Goal: Task Accomplishment & Management: Manage account settings

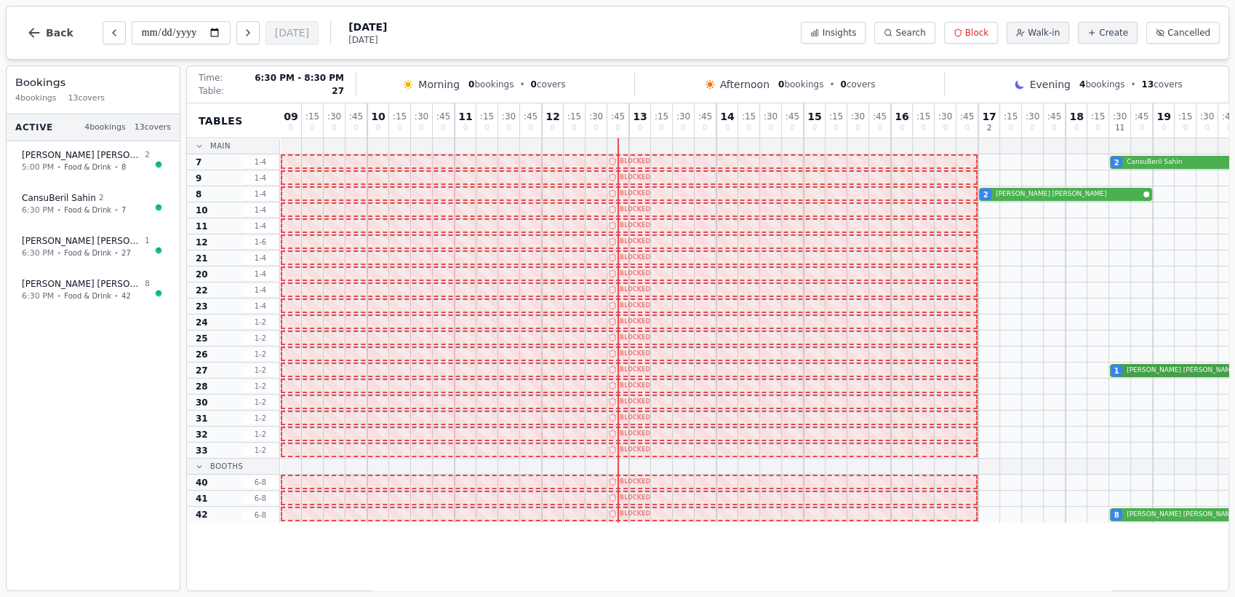
click at [1144, 369] on div "1 [PERSON_NAME]" at bounding box center [891, 370] width 1222 height 16
select select "****"
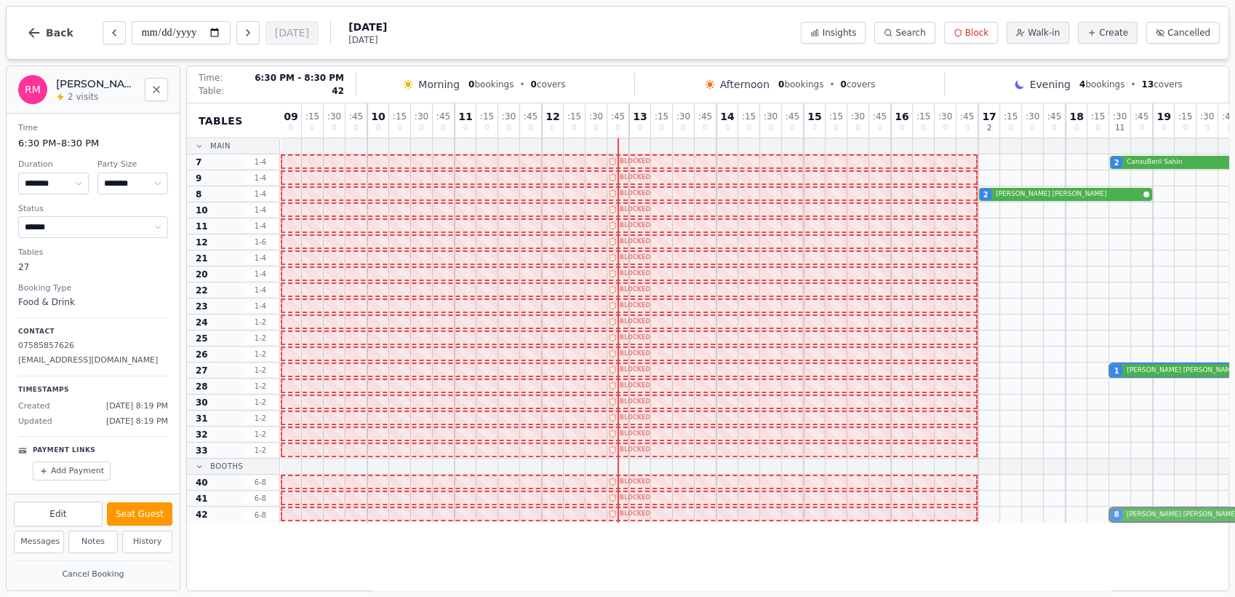
click at [1147, 511] on div "8 [PERSON_NAME]" at bounding box center [891, 514] width 1222 height 16
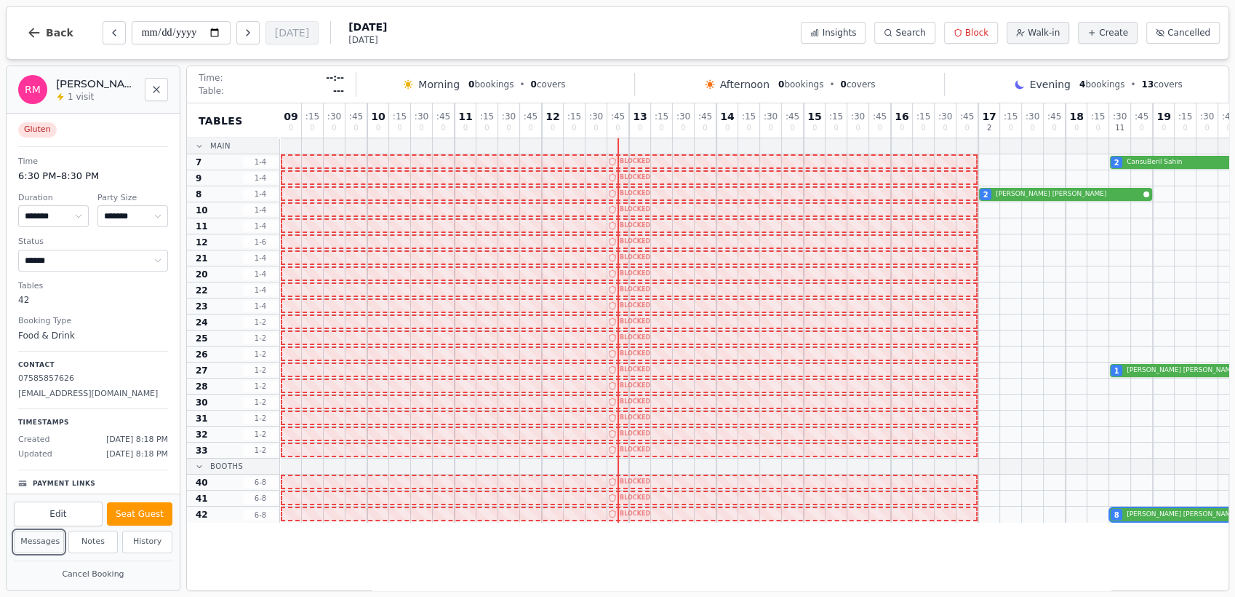
click at [45, 541] on button "Messages" at bounding box center [39, 541] width 50 height 23
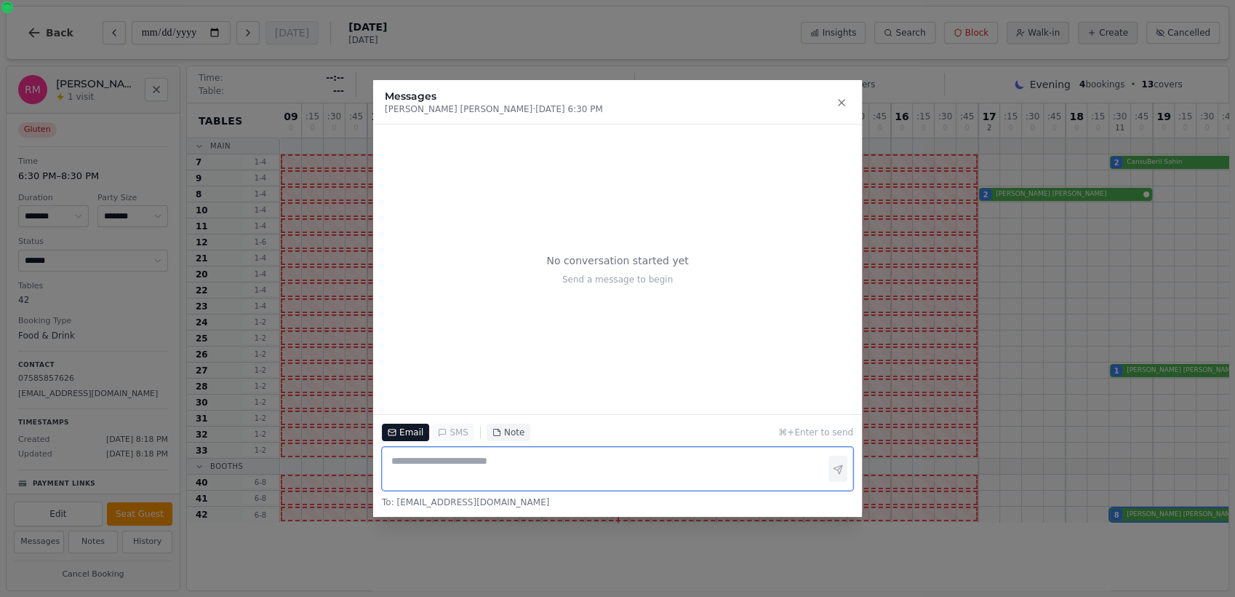
click at [471, 472] on textarea at bounding box center [617, 469] width 471 height 44
type textarea "*"
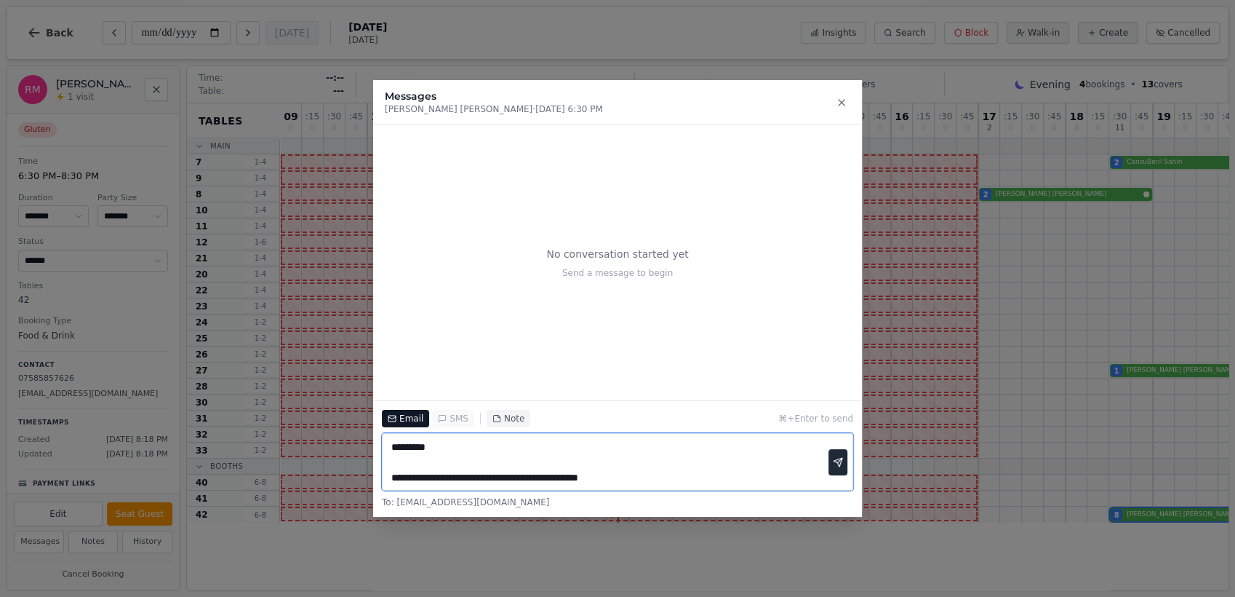
type textarea "**********"
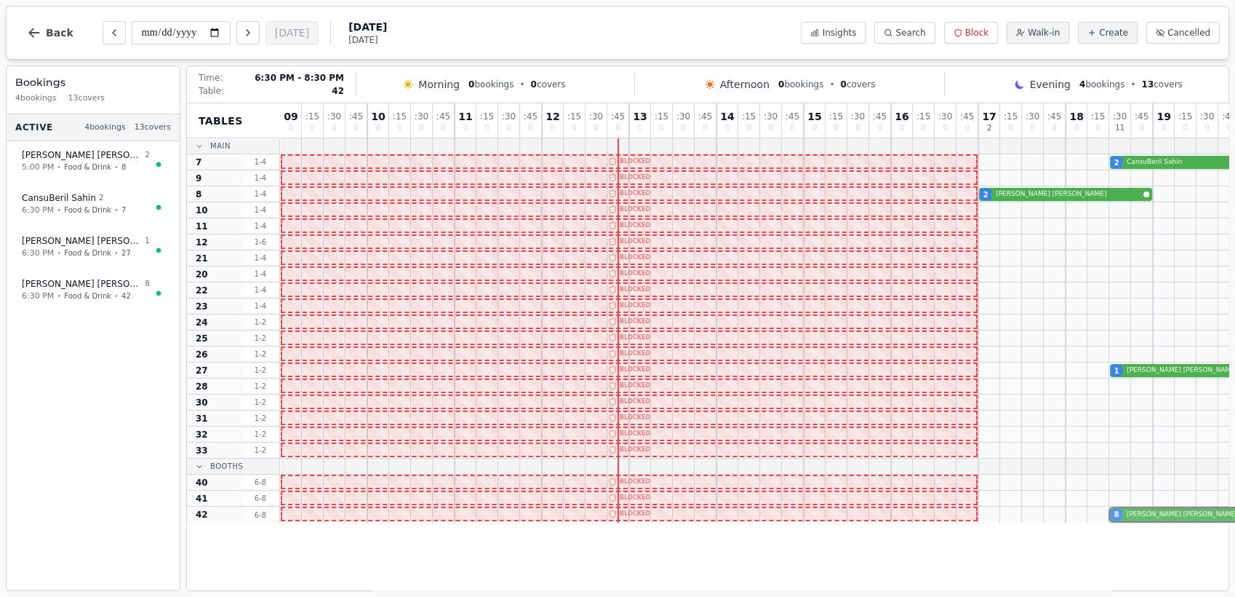
click at [1160, 518] on div "8 [PERSON_NAME]" at bounding box center [891, 514] width 1222 height 16
select select "****"
select select "*"
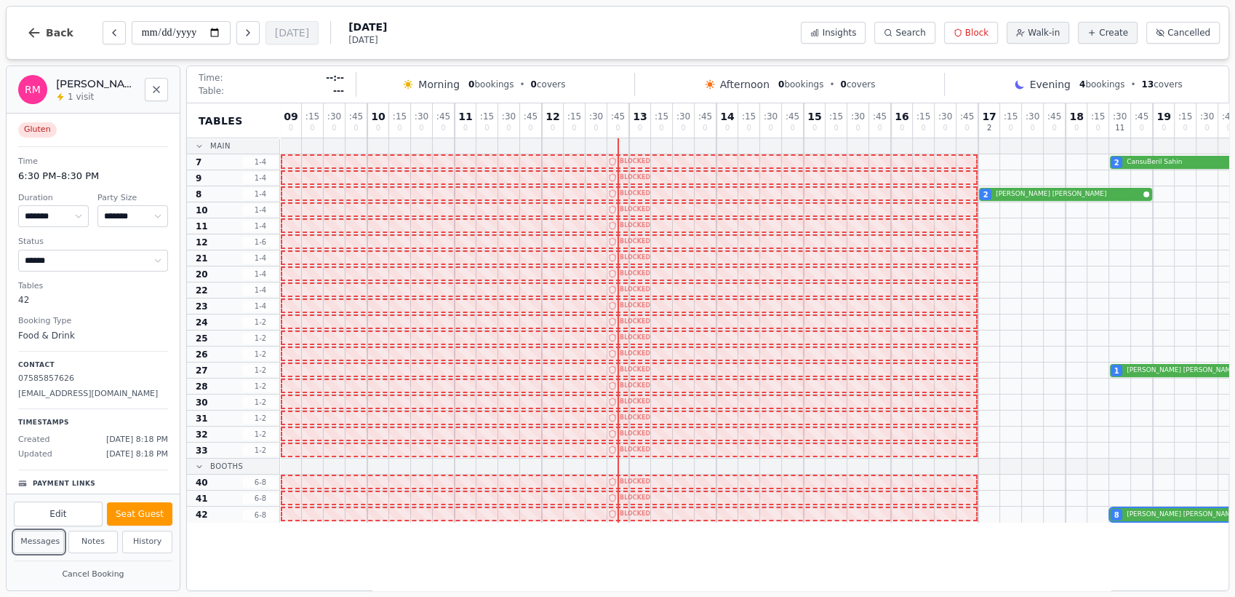
click at [34, 541] on button "Messages" at bounding box center [39, 541] width 50 height 23
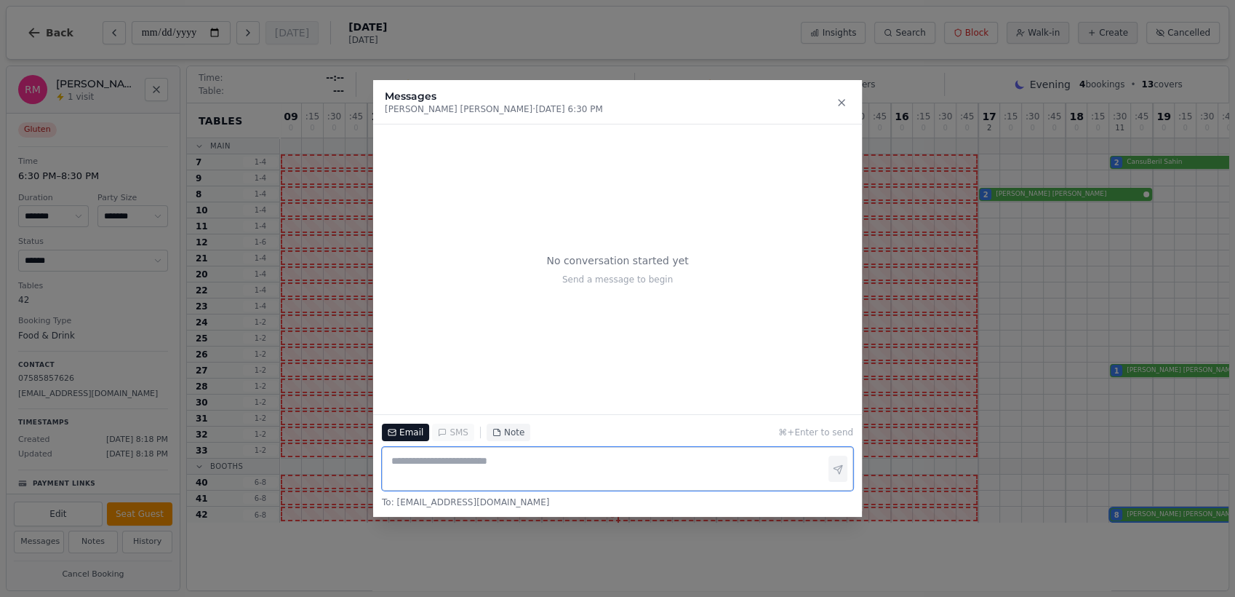
click at [458, 476] on textarea at bounding box center [617, 469] width 471 height 44
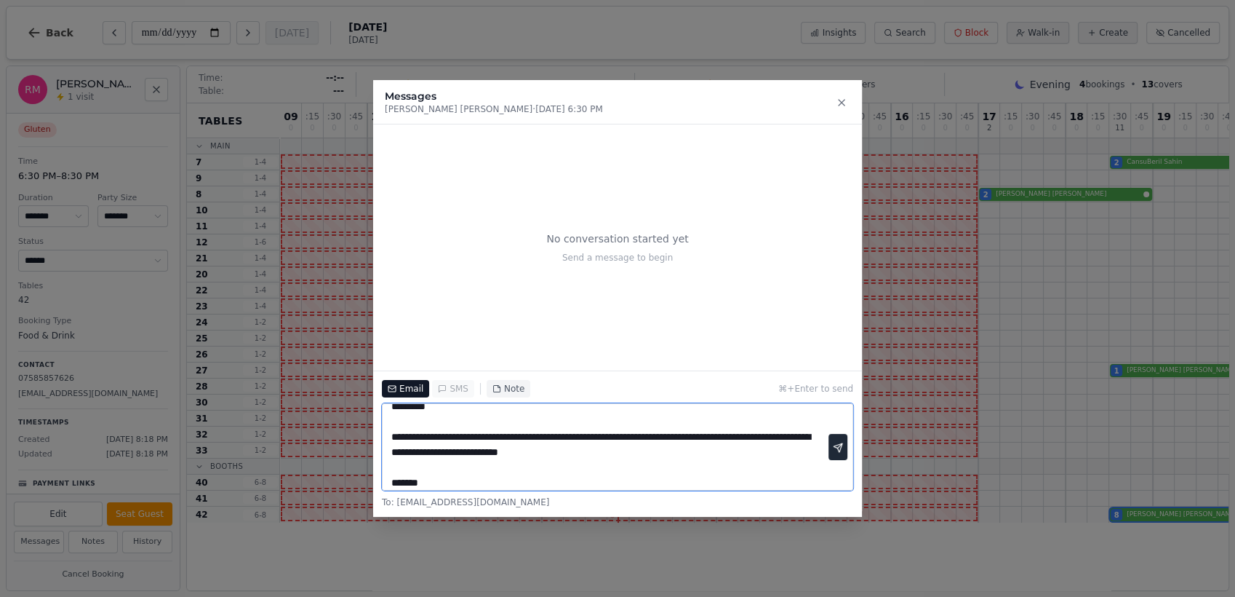
scroll to position [26, 0]
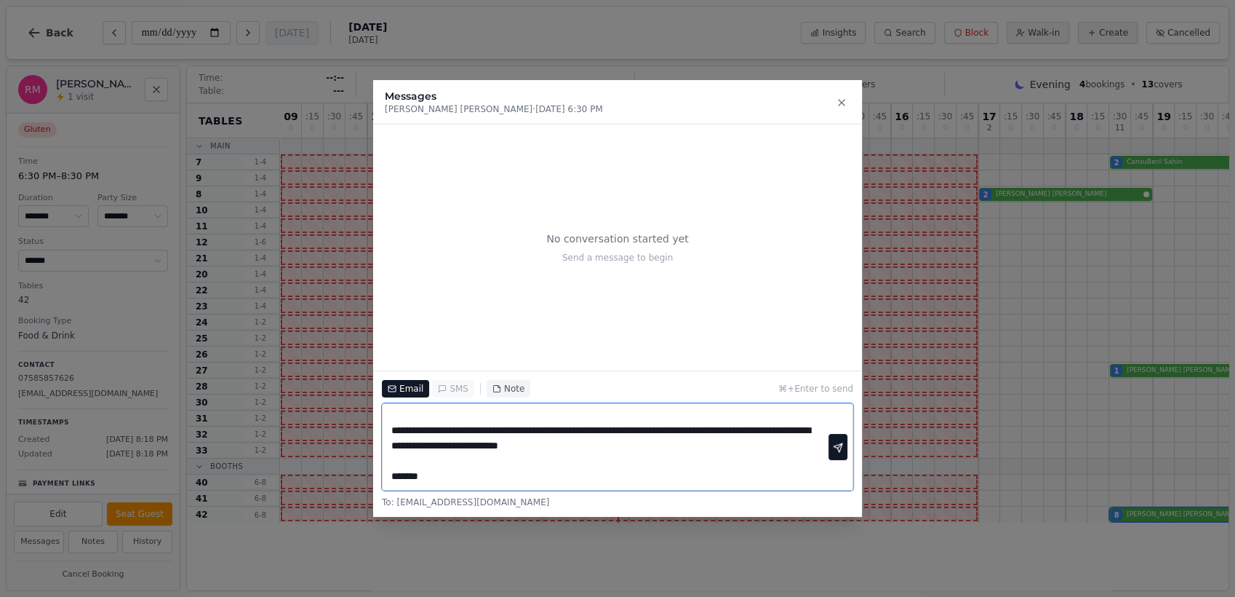
type textarea "**********"
click at [839, 445] on icon "button" at bounding box center [838, 447] width 10 height 10
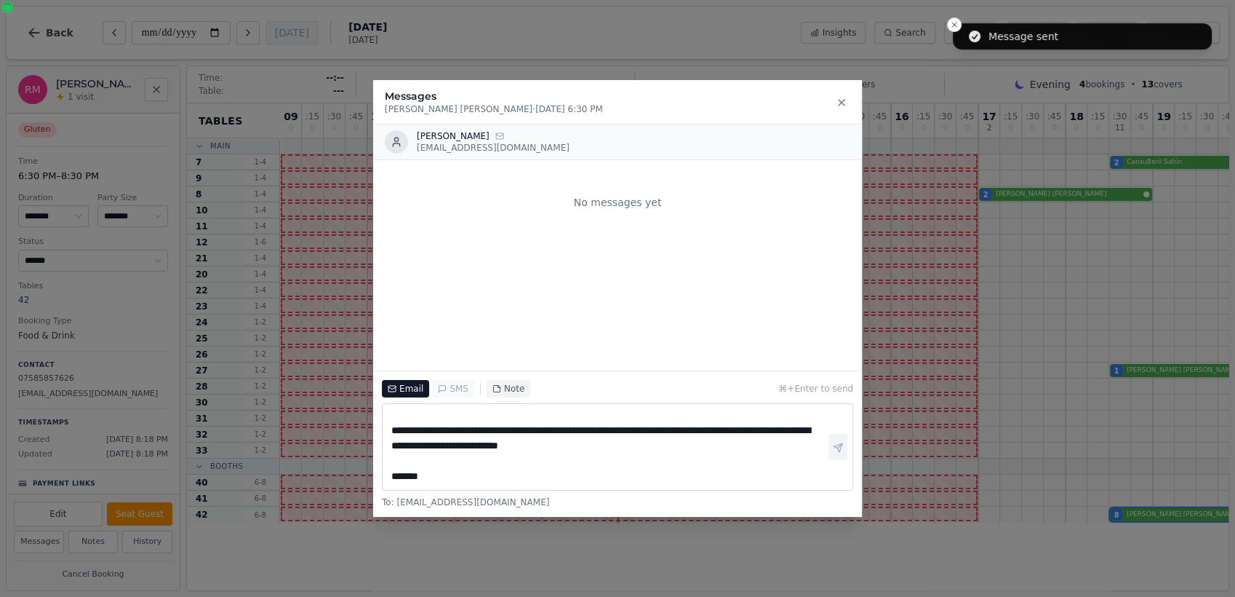
scroll to position [0, 0]
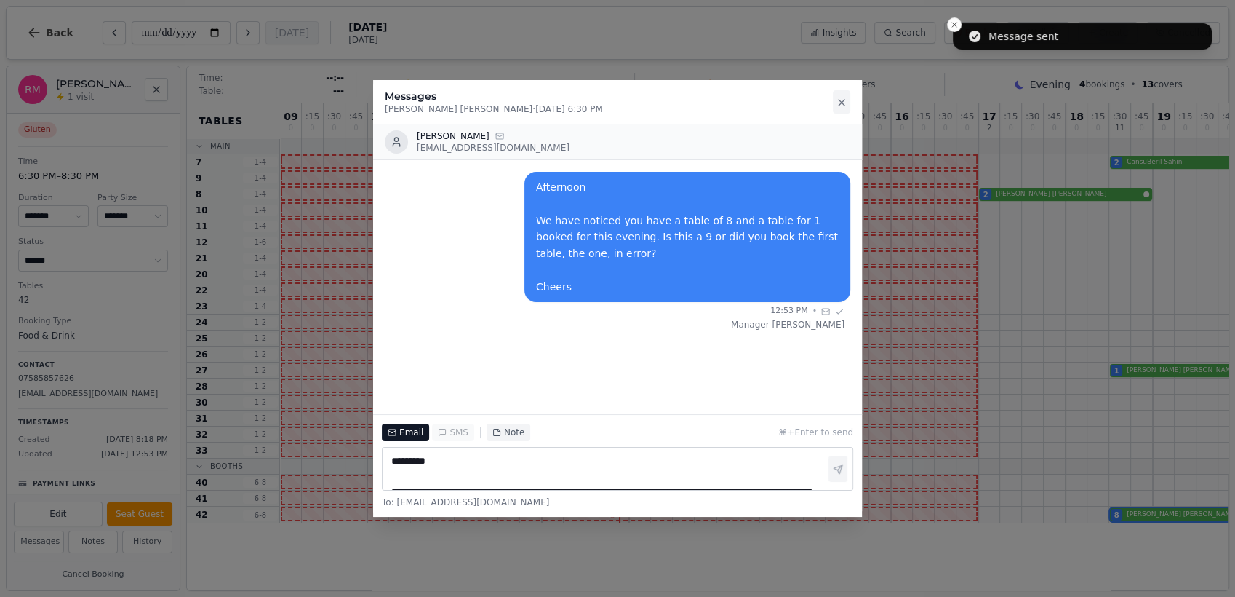
click at [839, 99] on icon at bounding box center [842, 103] width 12 height 12
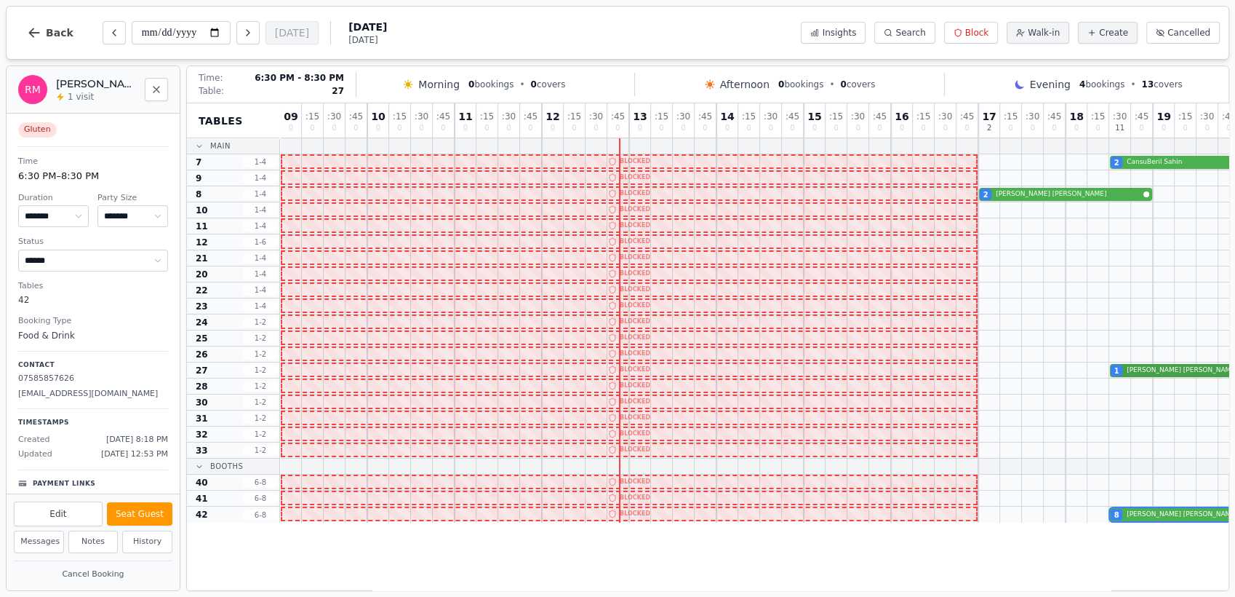
click at [1172, 370] on div "1 [PERSON_NAME]" at bounding box center [891, 370] width 1222 height 16
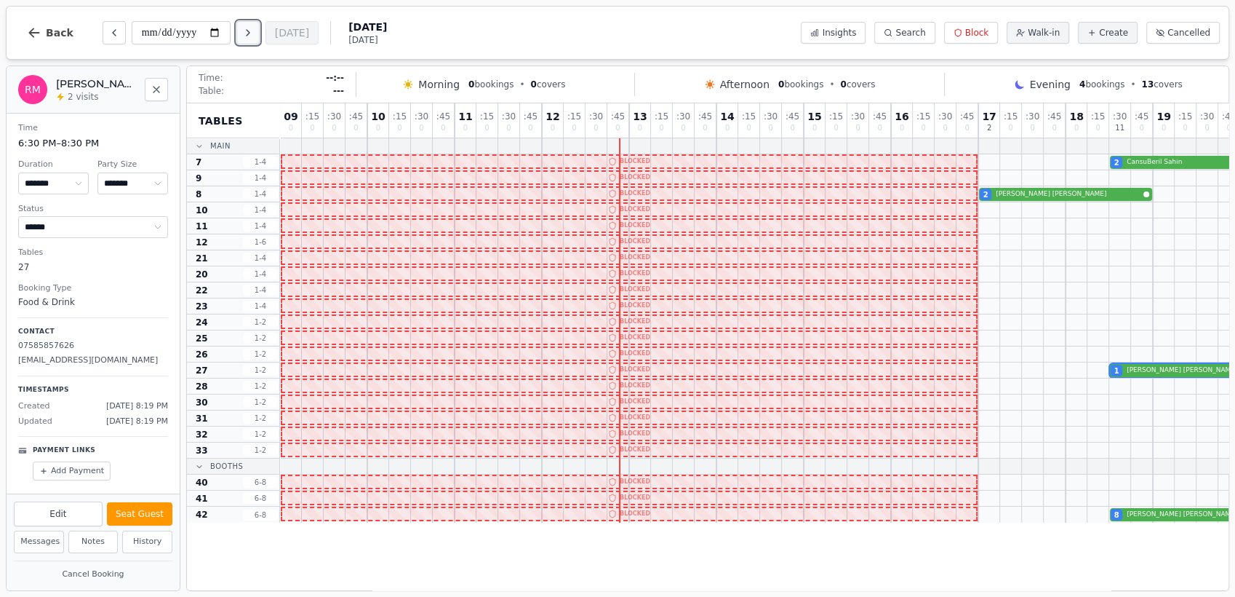
click at [246, 36] on icon "Next day" at bounding box center [248, 33] width 12 height 12
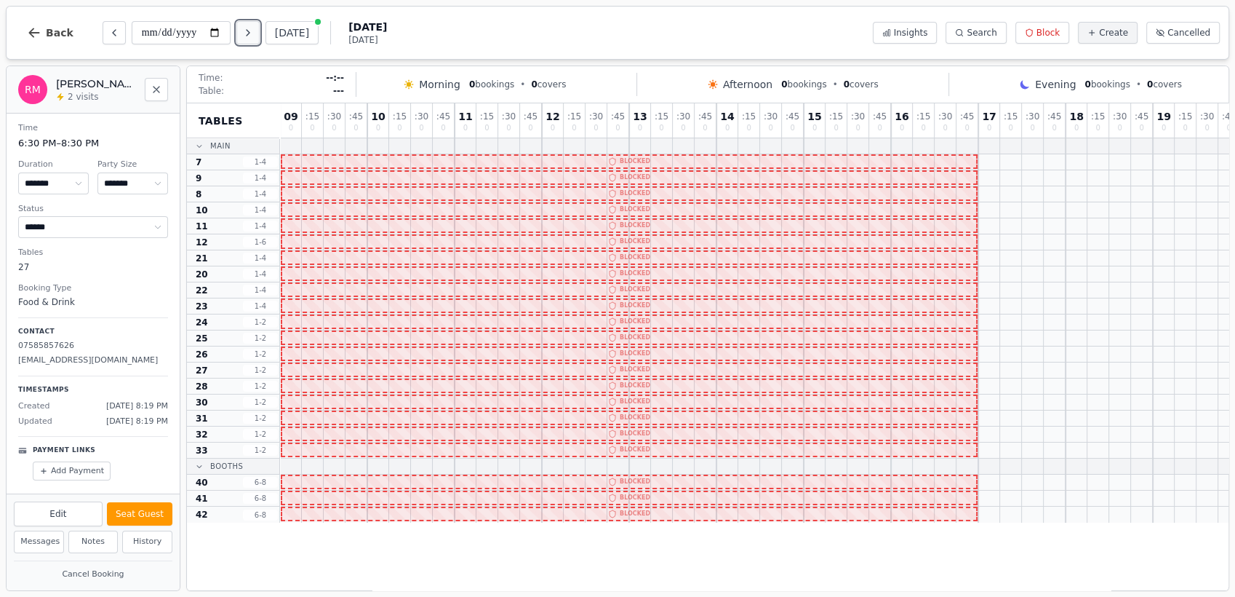
click at [246, 36] on icon "Next day" at bounding box center [248, 33] width 12 height 12
type input "**********"
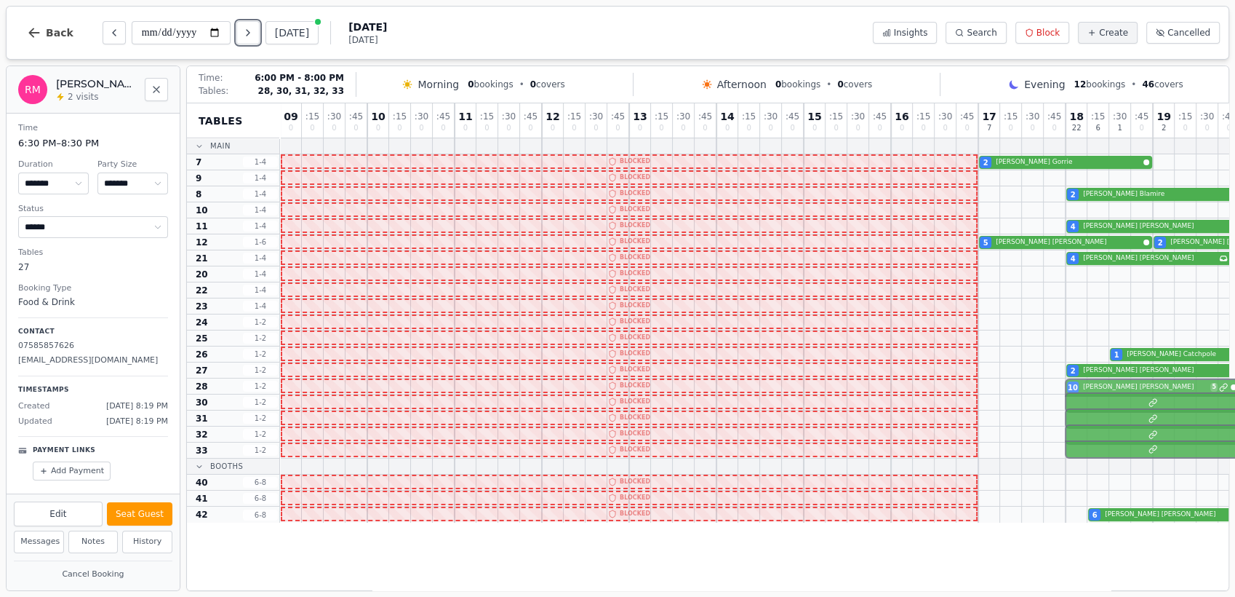
click at [1134, 393] on div "10 Heather Bowry 5" at bounding box center [891, 386] width 1222 height 16
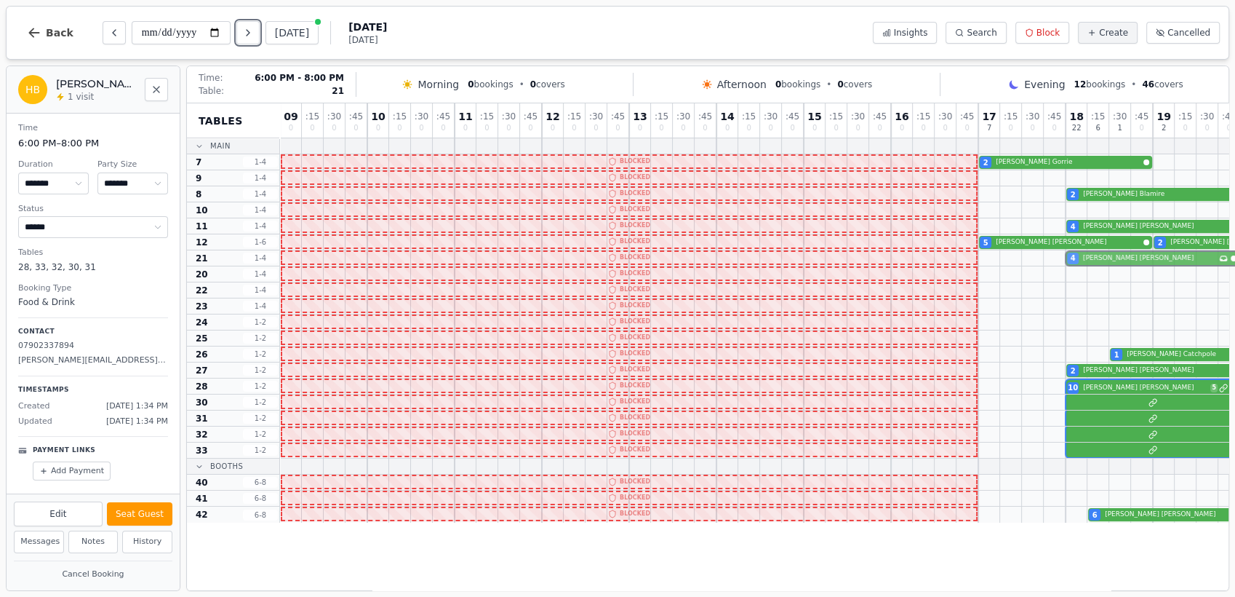
click at [1126, 260] on div "4 Andrew Dodds Has conversation thread" at bounding box center [891, 258] width 1222 height 16
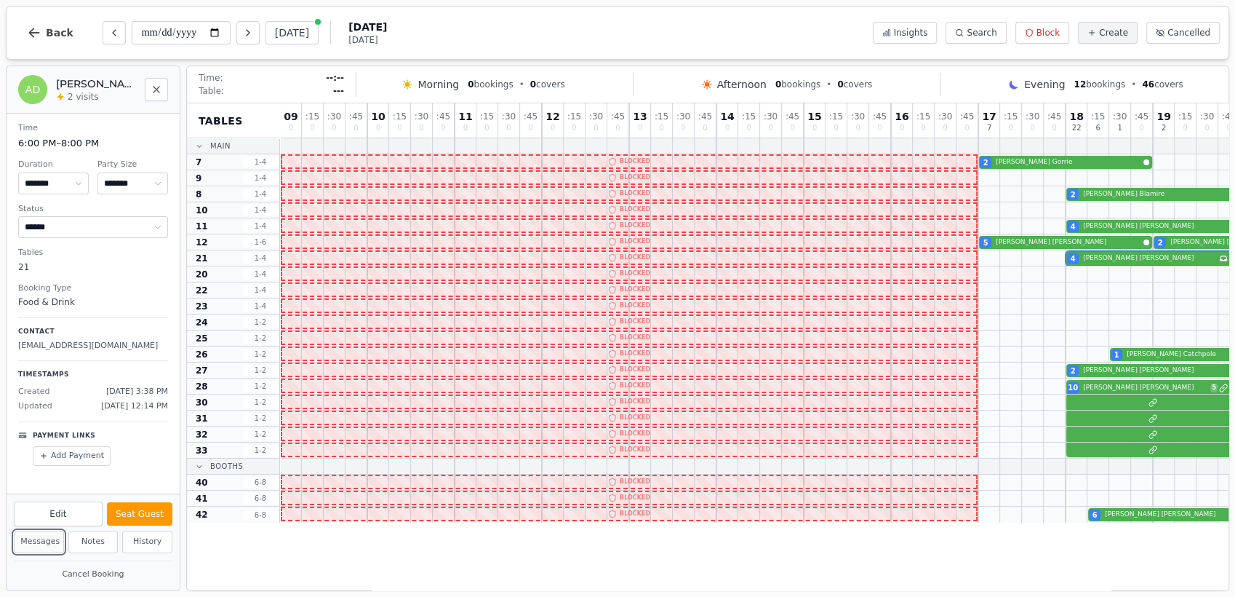
click at [35, 549] on button "Messages" at bounding box center [39, 541] width 50 height 23
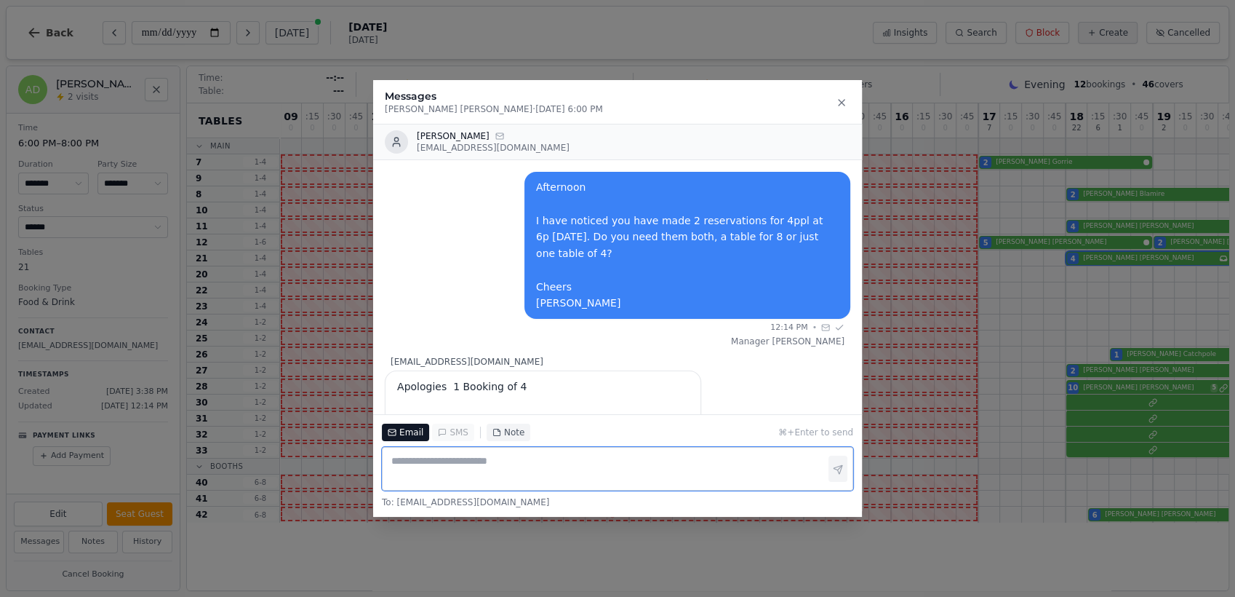
click at [532, 471] on textarea at bounding box center [617, 469] width 471 height 44
type textarea "**********"
click at [838, 476] on button "button" at bounding box center [838, 469] width 19 height 26
click at [605, 463] on textarea "**********" at bounding box center [617, 469] width 471 height 44
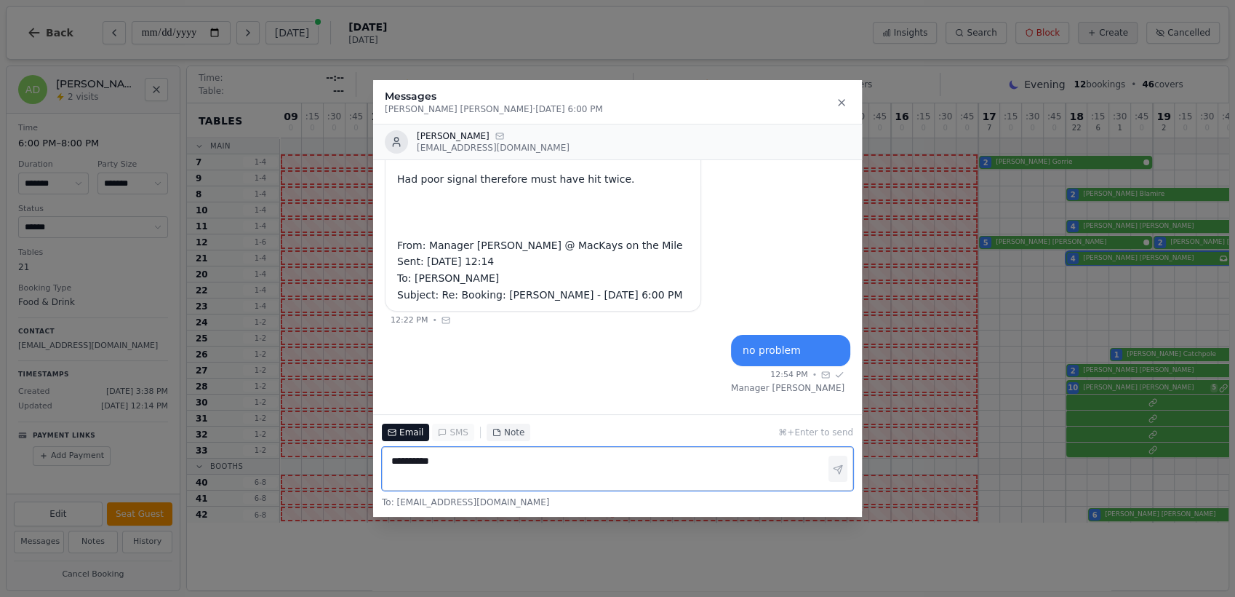
scroll to position [372, 0]
click at [843, 100] on icon at bounding box center [842, 103] width 12 height 12
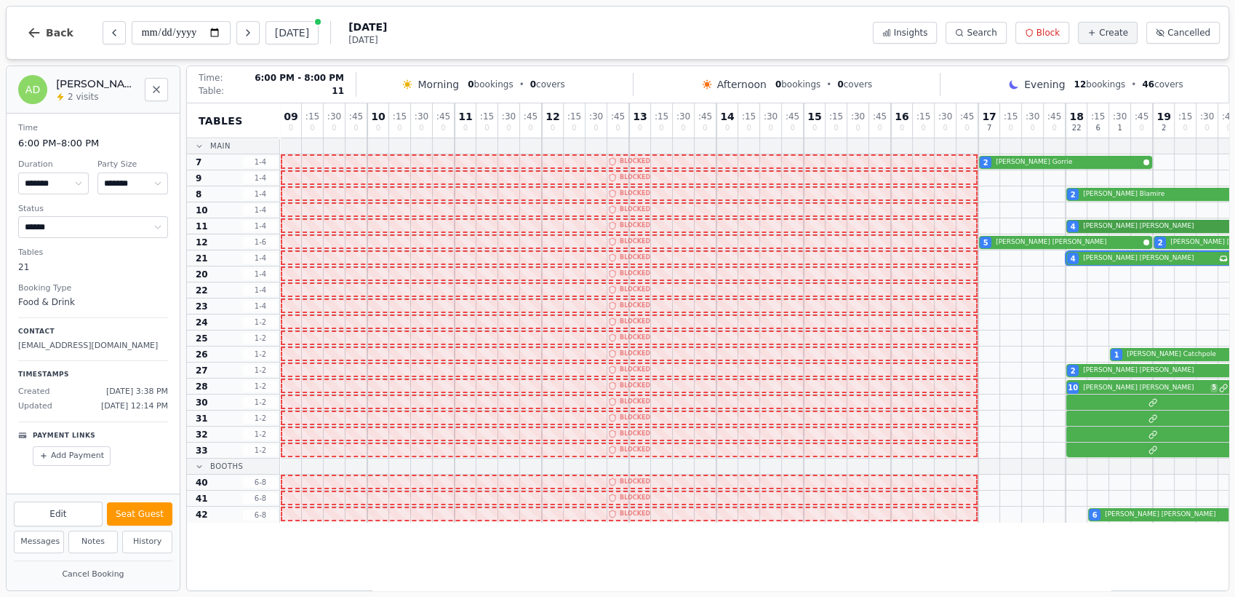
click at [1130, 224] on div "4 Andrew Dodds" at bounding box center [891, 226] width 1222 height 16
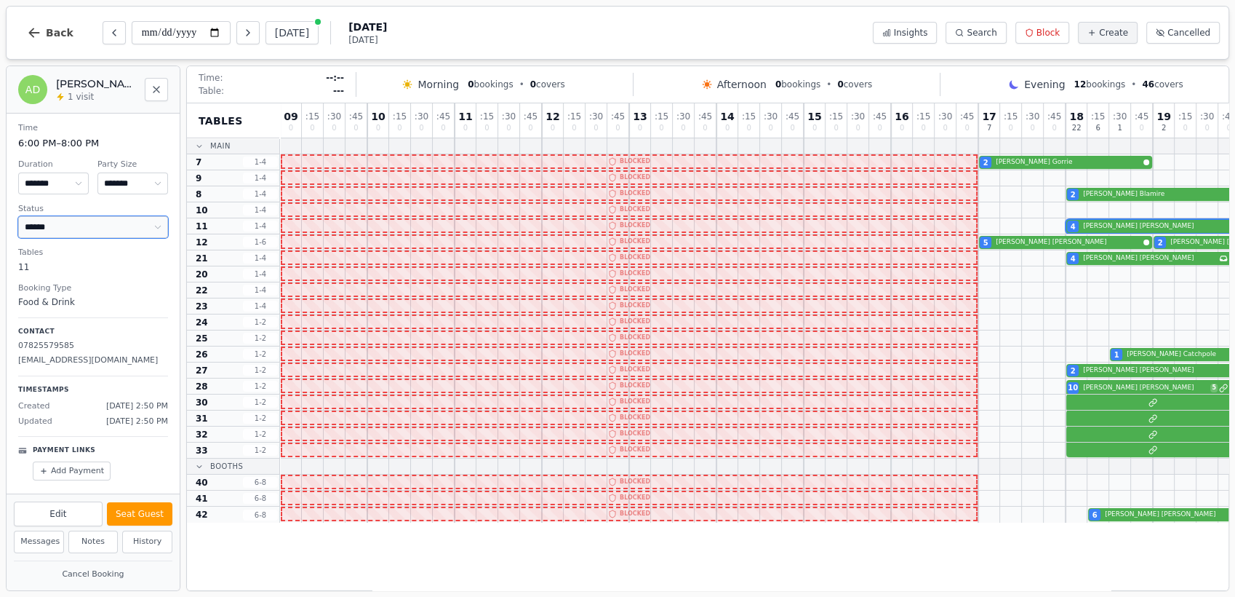
click at [160, 220] on select "**********" at bounding box center [93, 227] width 150 height 22
select select "*********"
click at [18, 216] on select "**********" at bounding box center [93, 227] width 150 height 22
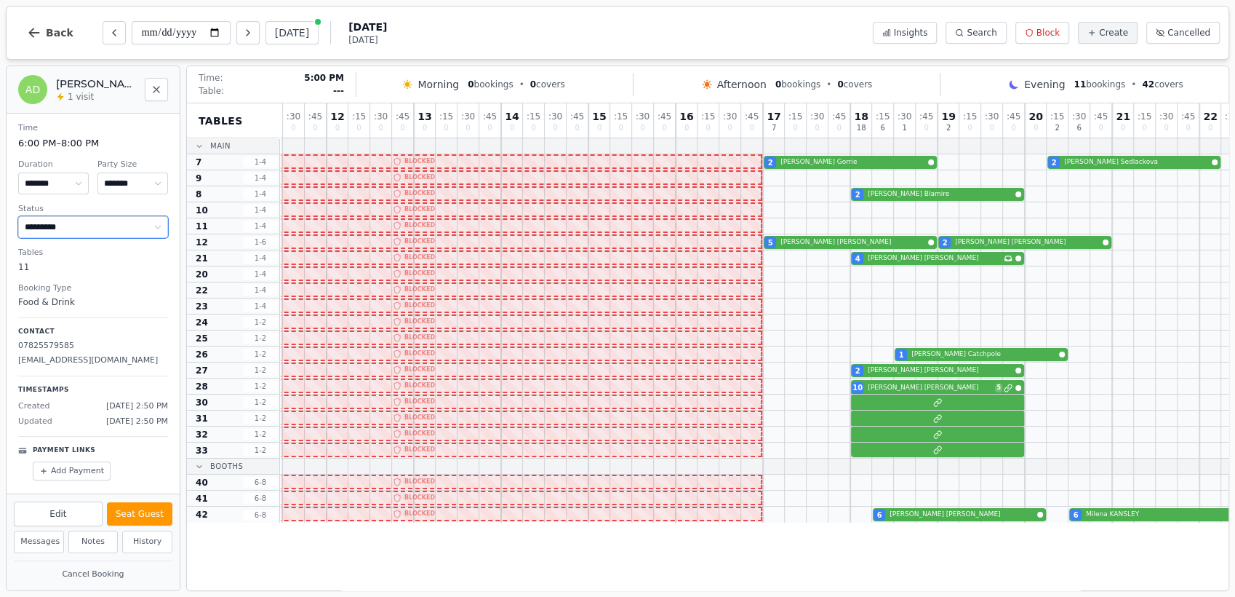
scroll to position [0, 211]
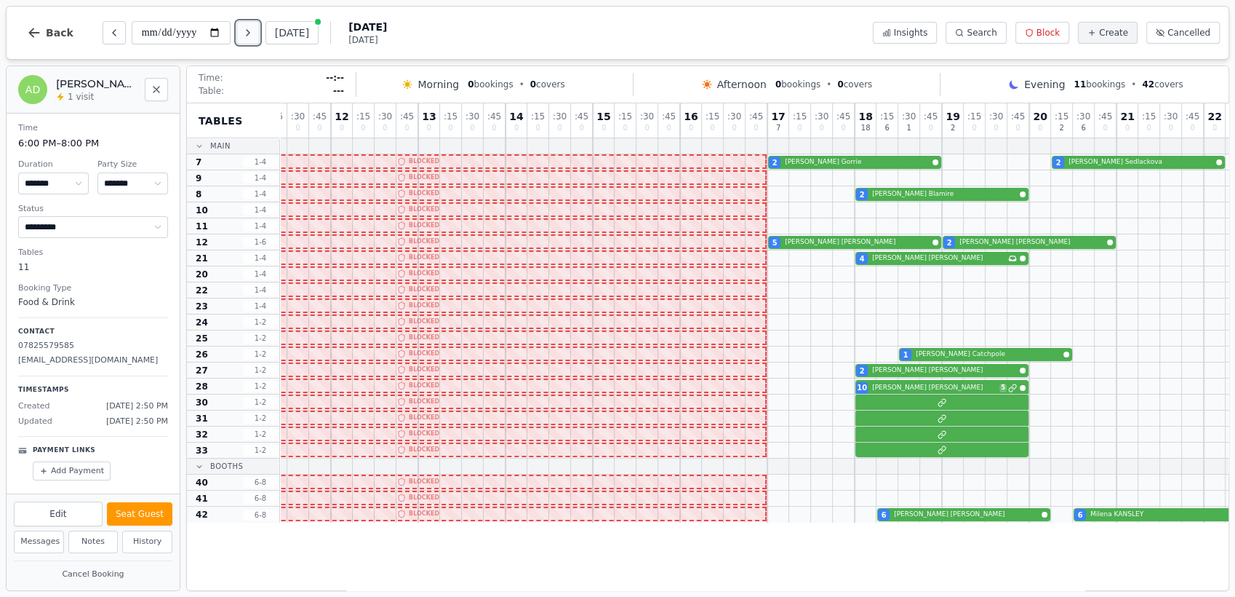
click at [247, 29] on icon "Next day" at bounding box center [248, 33] width 12 height 12
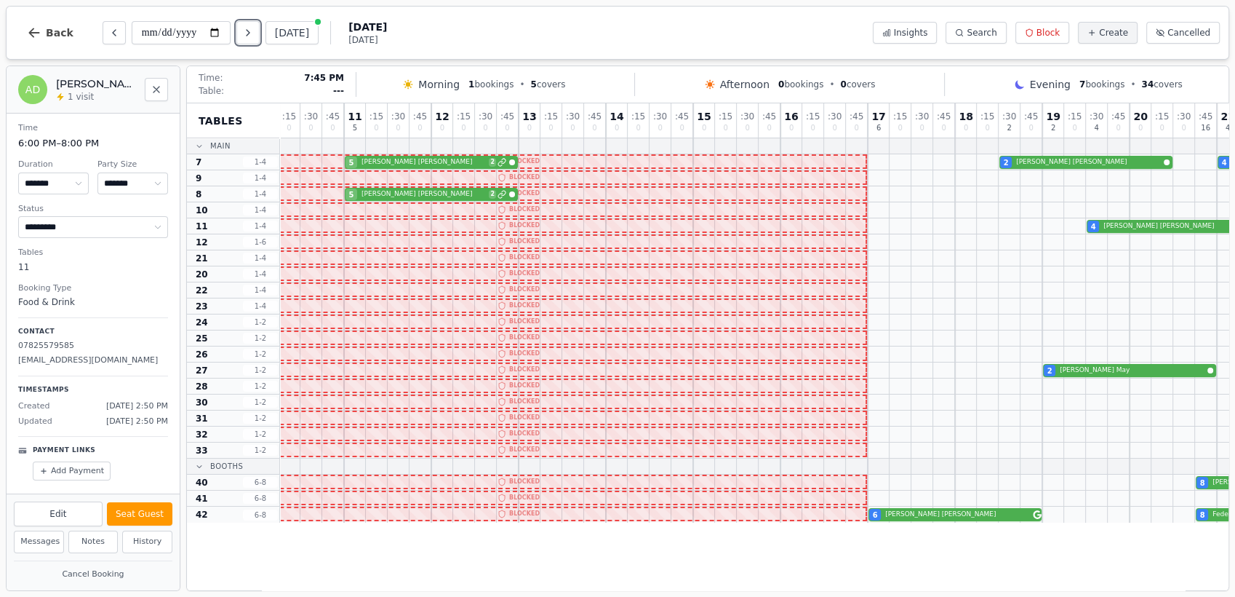
scroll to position [0, 104]
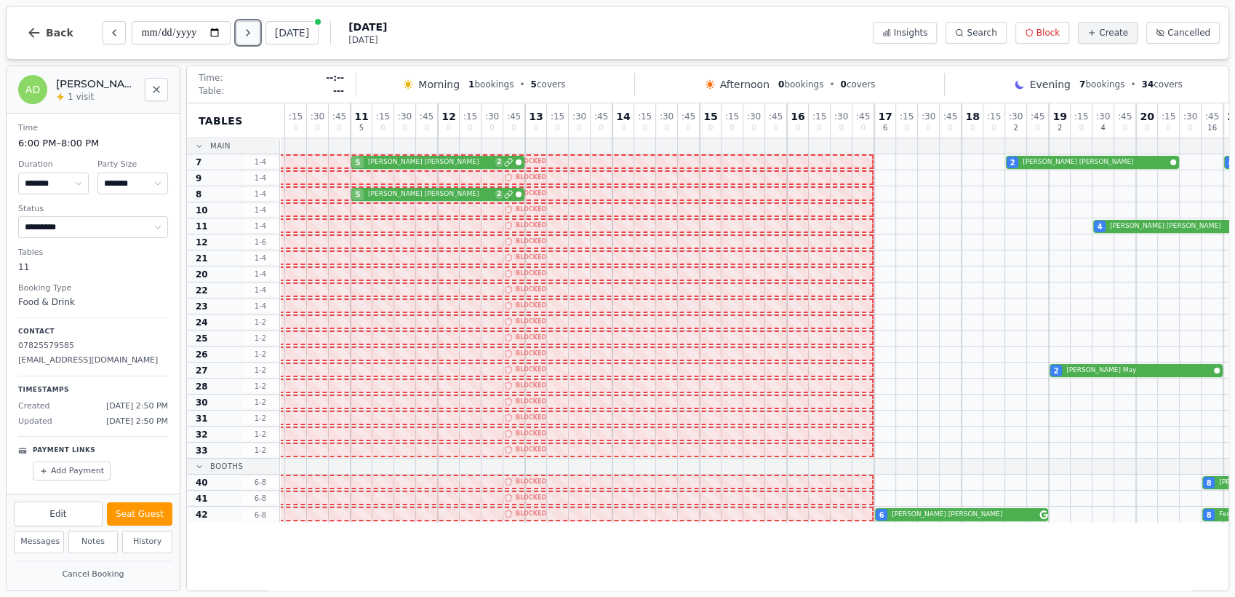
click at [247, 33] on icon "Next day" at bounding box center [248, 33] width 12 height 12
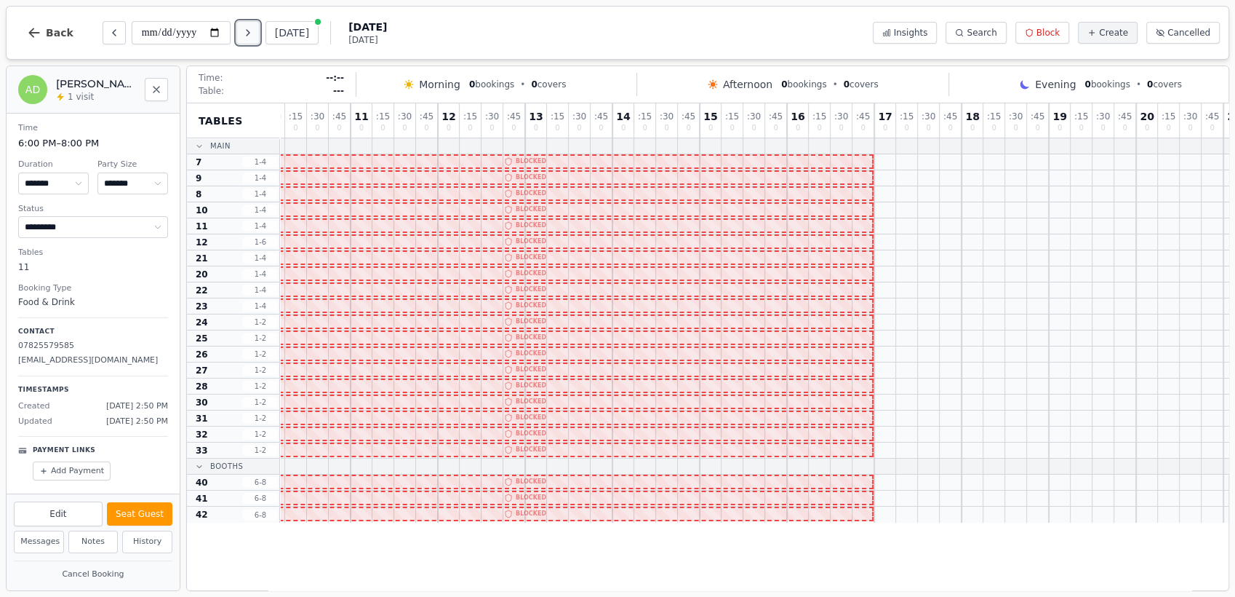
click at [249, 31] on icon "Next day" at bounding box center [248, 33] width 3 height 6
click at [108, 32] on icon "Previous day" at bounding box center [114, 33] width 12 height 12
click at [247, 38] on icon "Next day" at bounding box center [248, 33] width 12 height 12
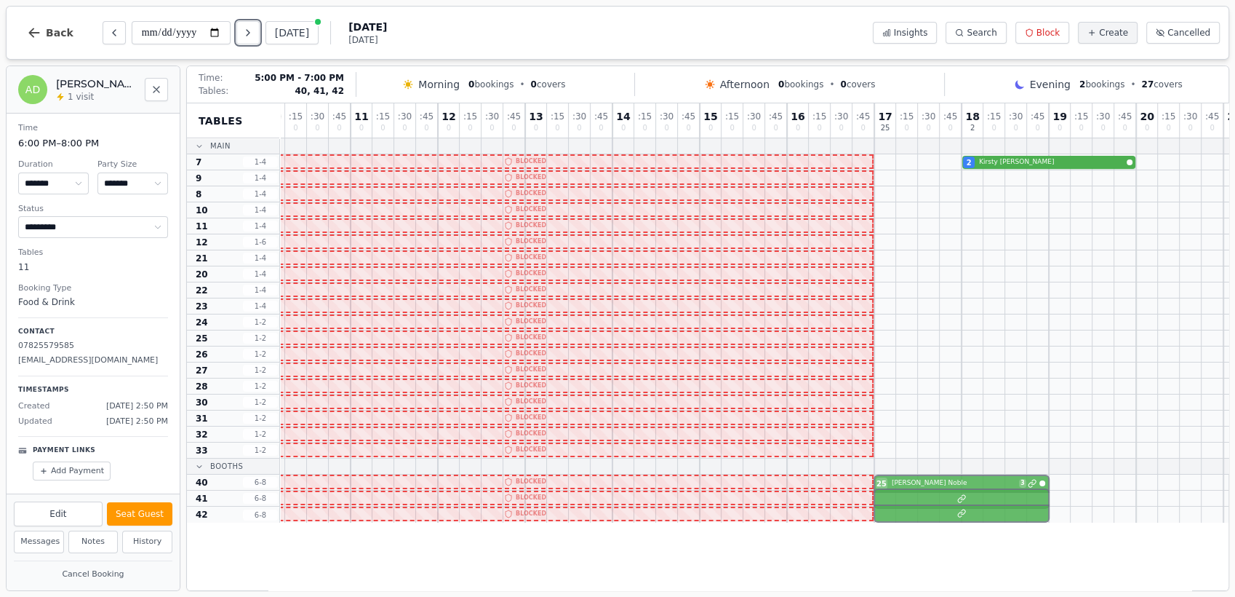
click at [928, 485] on div "25 Phillip Noble 3" at bounding box center [787, 482] width 1222 height 16
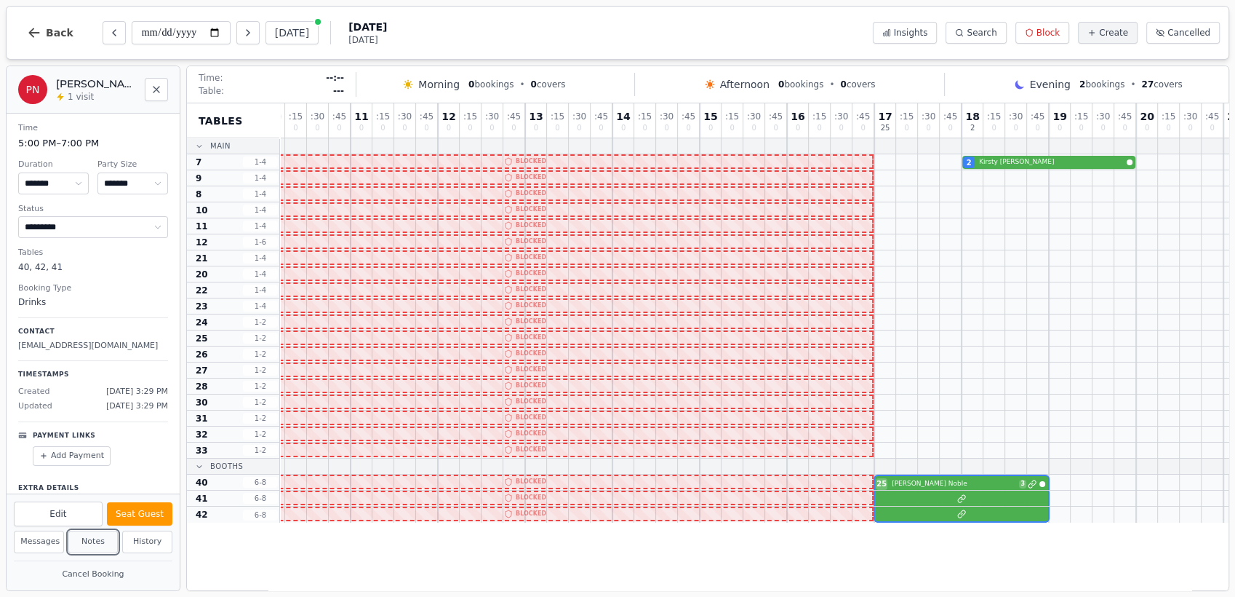
click at [94, 540] on button "Notes" at bounding box center [93, 541] width 50 height 23
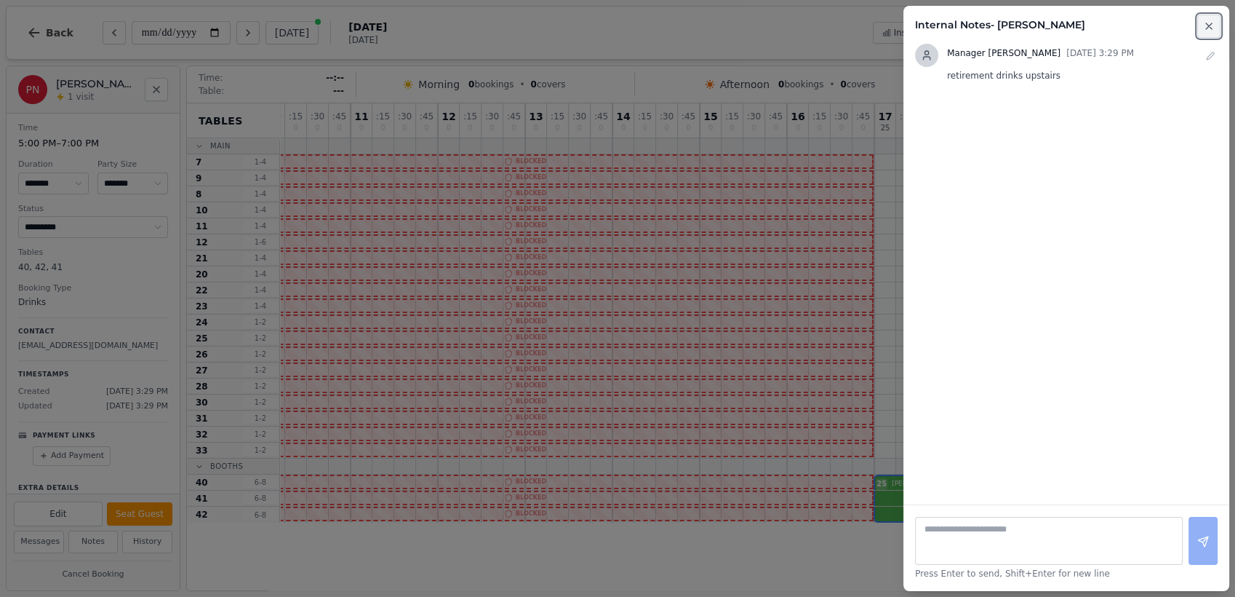
click at [1210, 24] on icon "button" at bounding box center [1209, 26] width 12 height 12
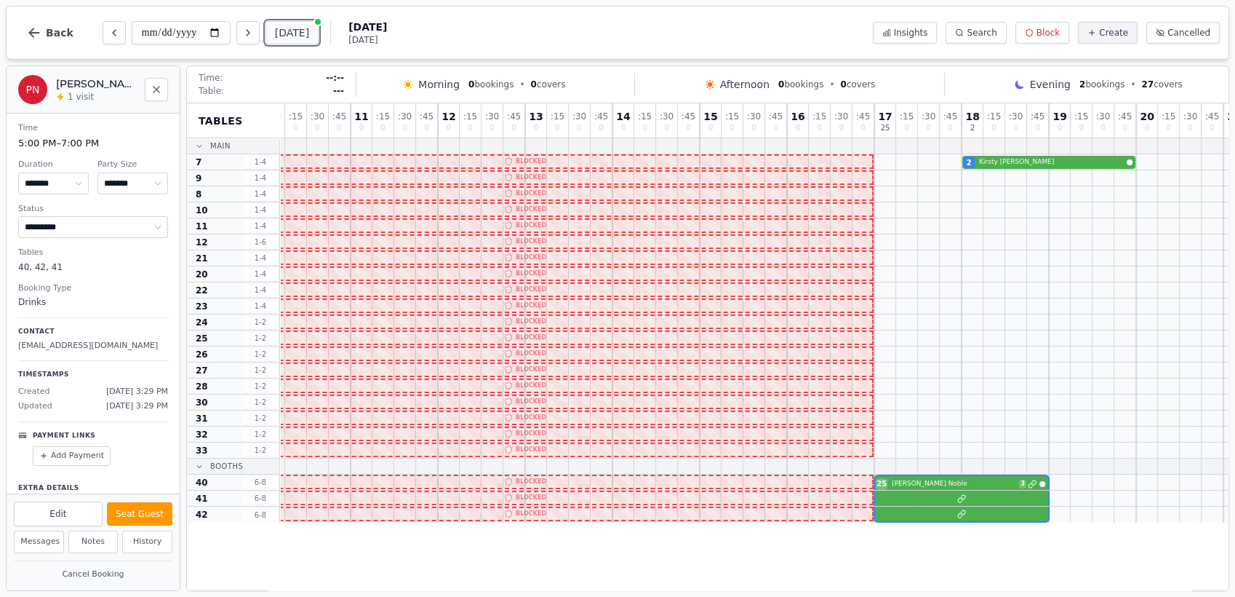
click at [298, 27] on button "[DATE]" at bounding box center [292, 32] width 53 height 23
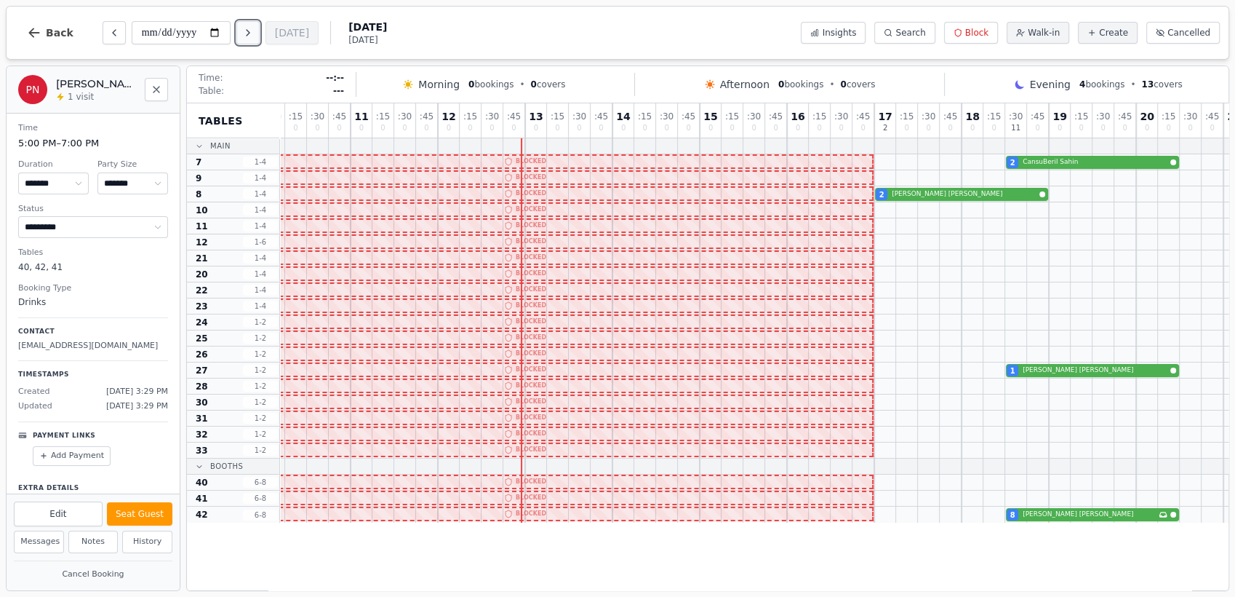
click at [249, 32] on icon "Next day" at bounding box center [248, 33] width 12 height 12
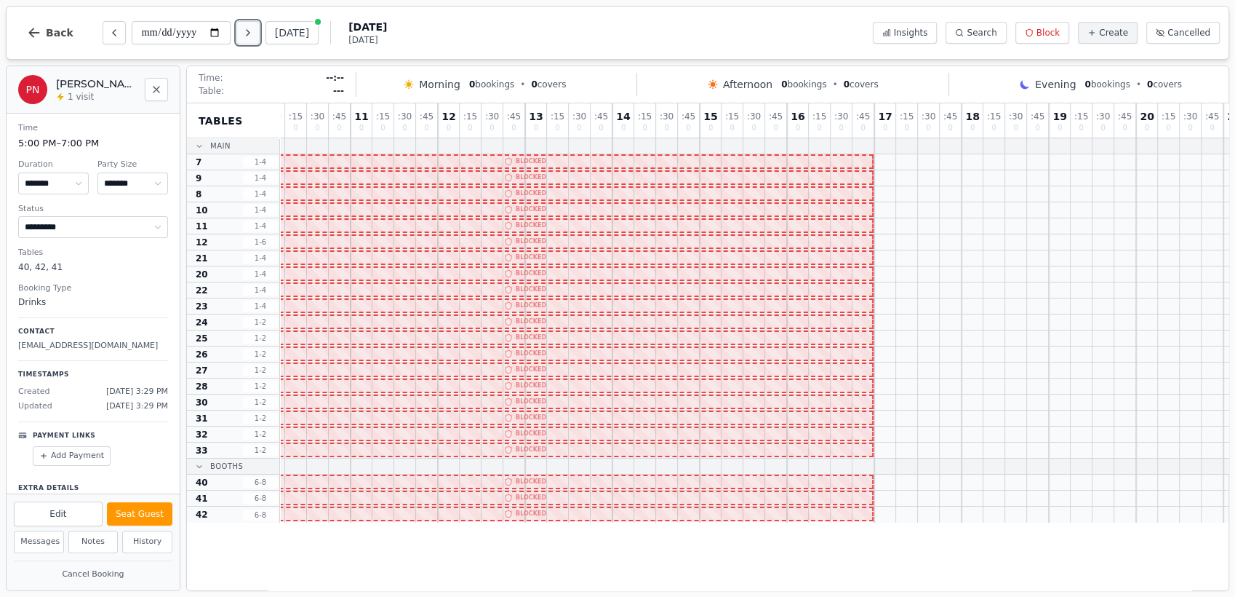
click at [249, 32] on icon "Next day" at bounding box center [248, 33] width 12 height 12
type input "**********"
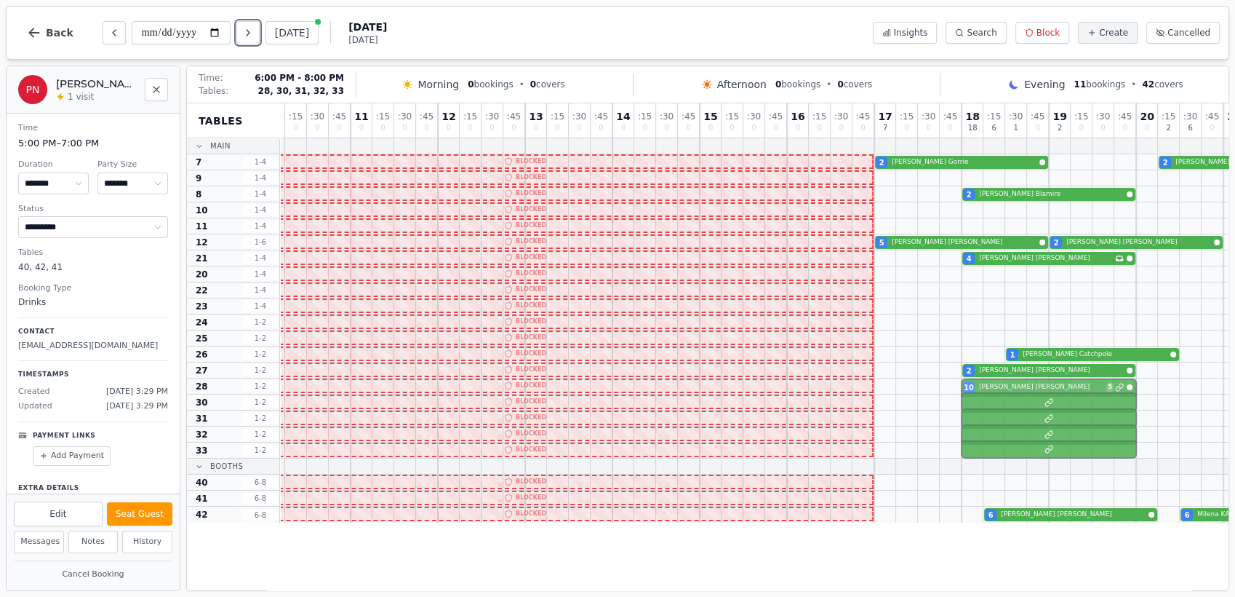
click at [1072, 388] on div "10 Heather Bowry 5" at bounding box center [787, 386] width 1222 height 16
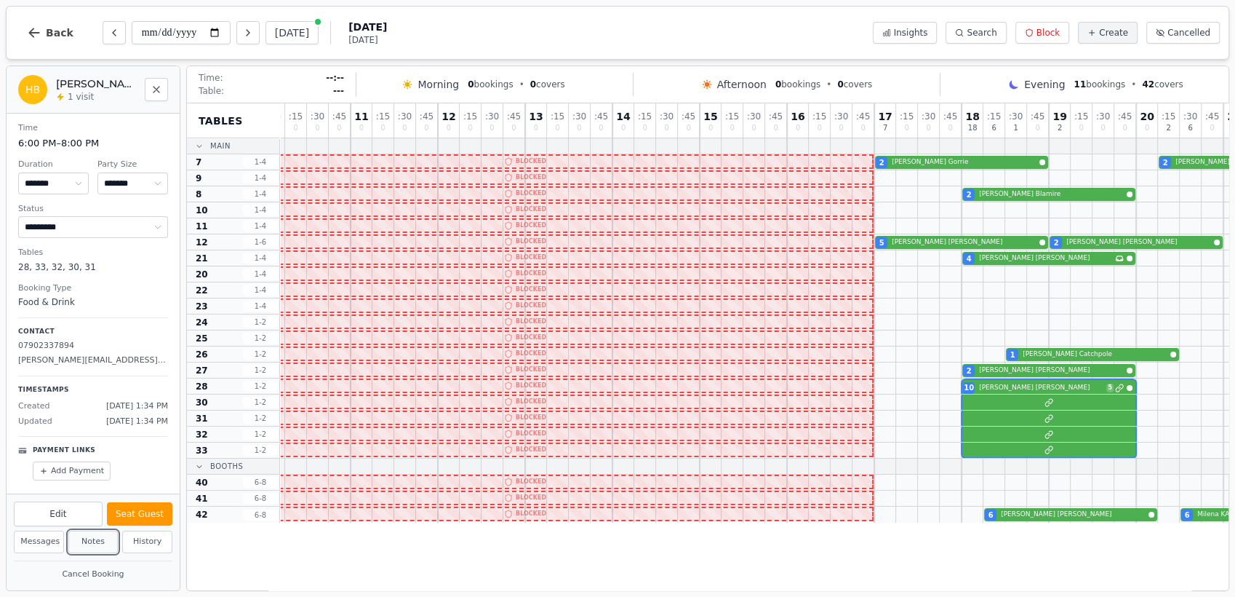
click at [94, 544] on button "Notes" at bounding box center [93, 541] width 50 height 23
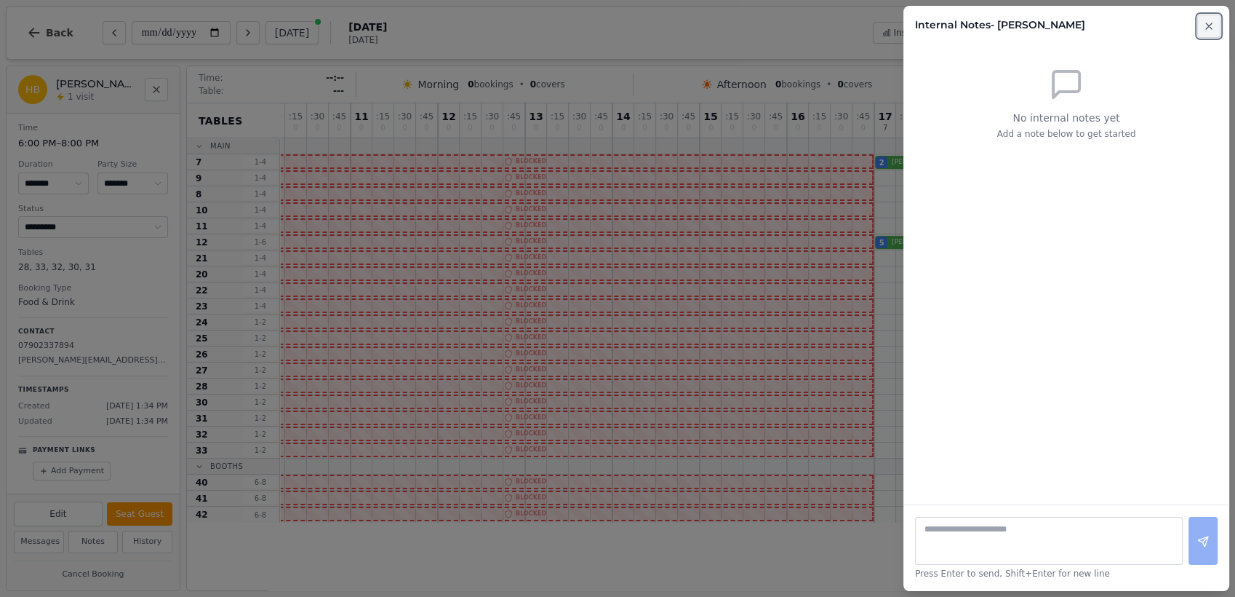
click at [1206, 27] on icon "button" at bounding box center [1209, 26] width 12 height 12
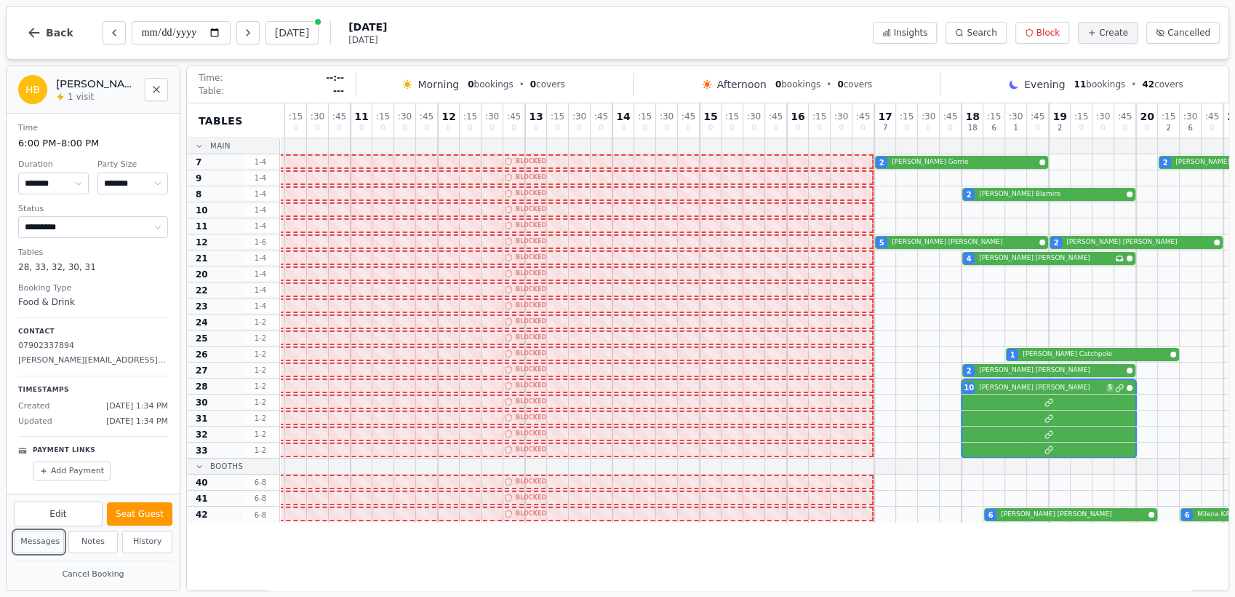
click at [44, 539] on button "Messages" at bounding box center [39, 541] width 50 height 23
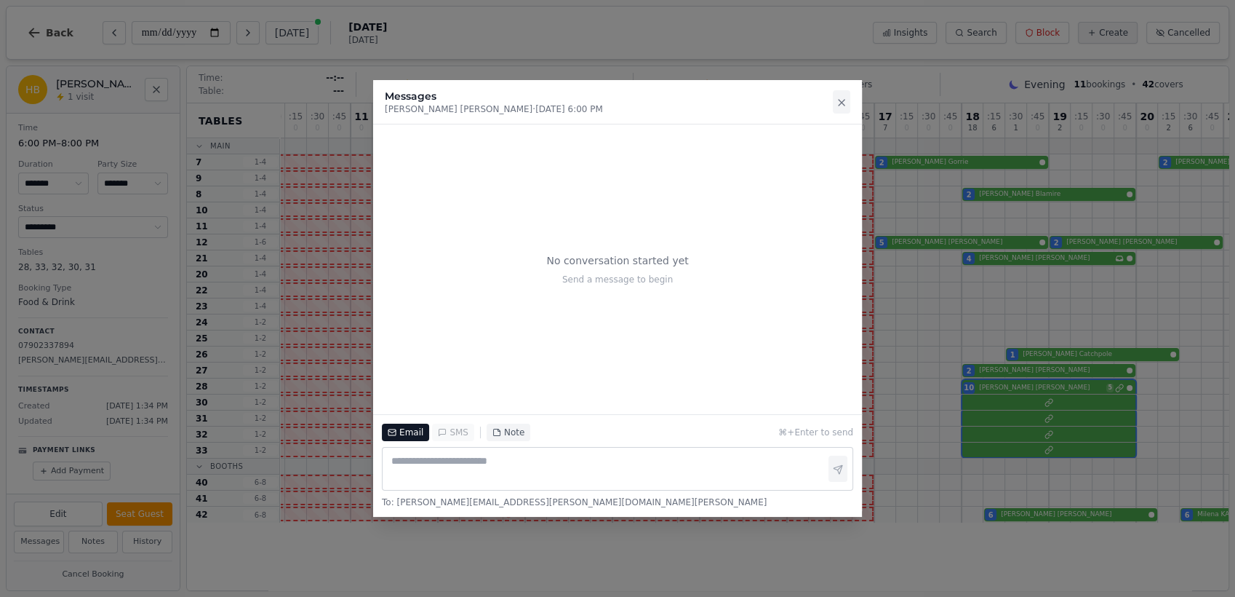
click at [840, 101] on icon at bounding box center [842, 103] width 12 height 12
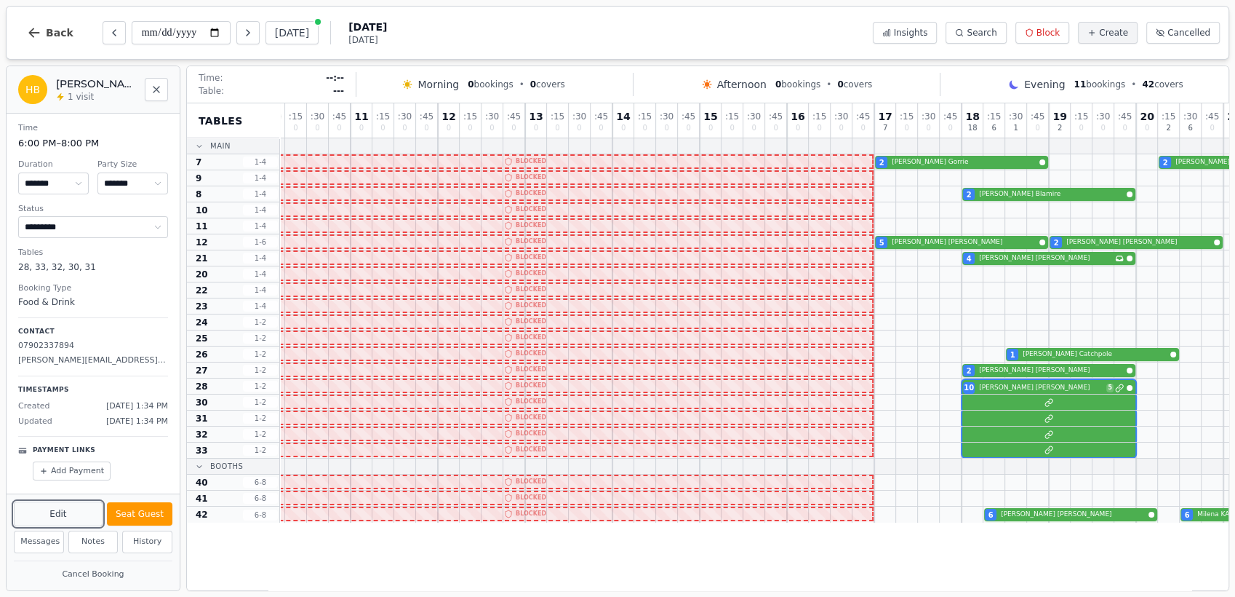
click at [63, 516] on button "Edit" at bounding box center [58, 513] width 89 height 25
select select "**"
select select "****"
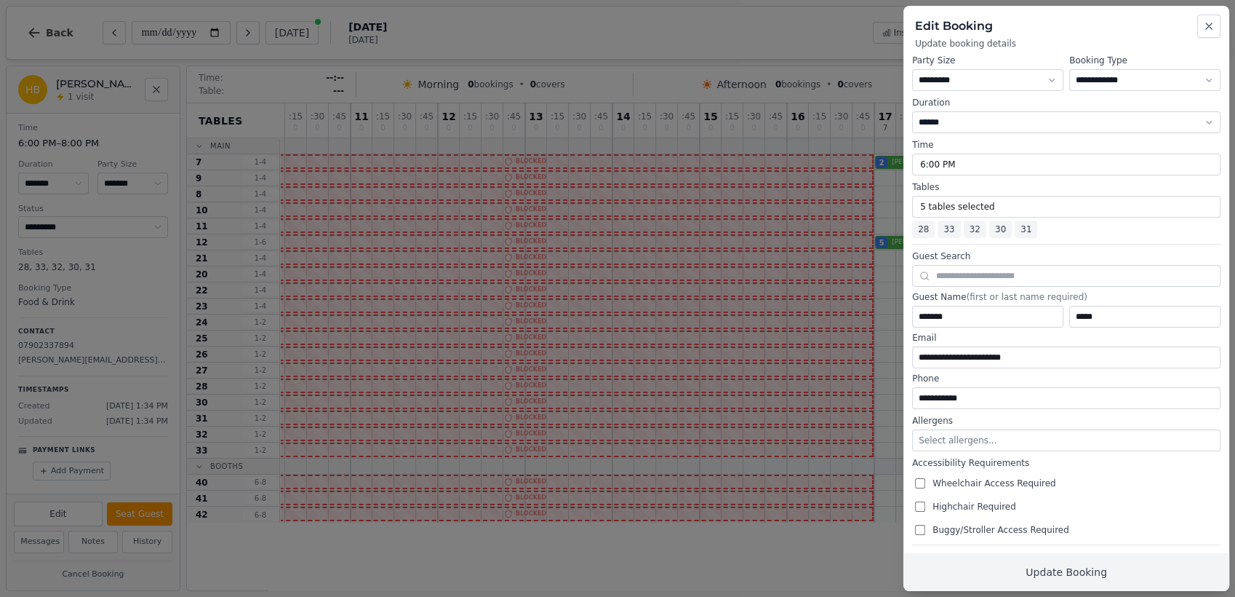
scroll to position [0, 0]
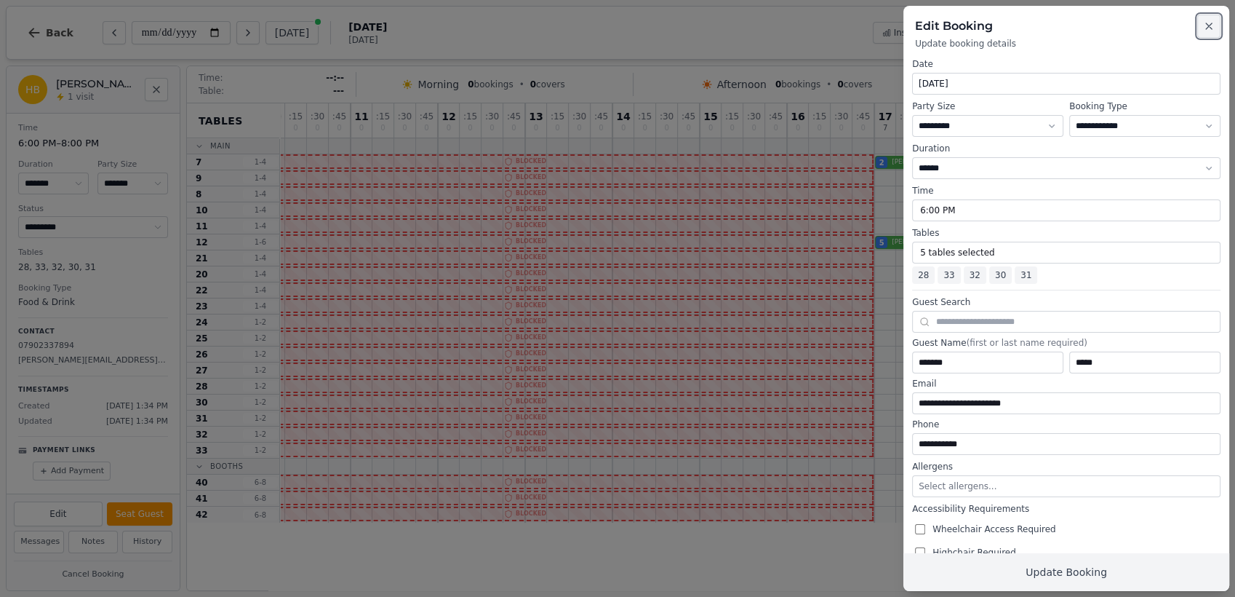
click at [1209, 20] on button "Close" at bounding box center [1208, 26] width 23 height 23
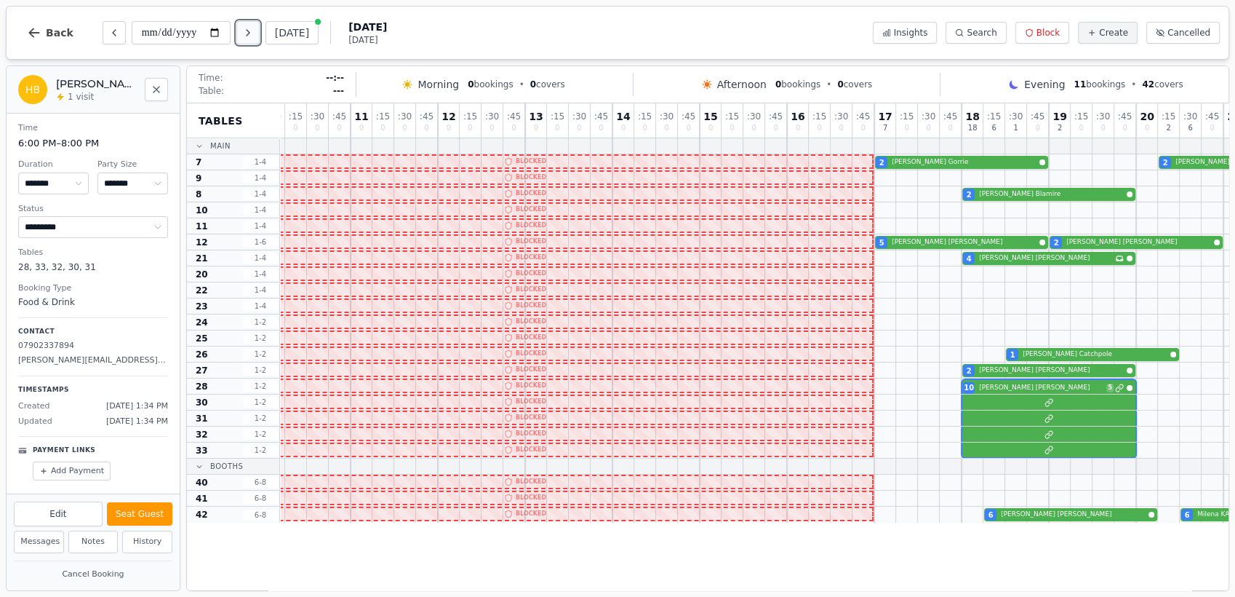
click at [255, 41] on button "Next day" at bounding box center [247, 32] width 23 height 23
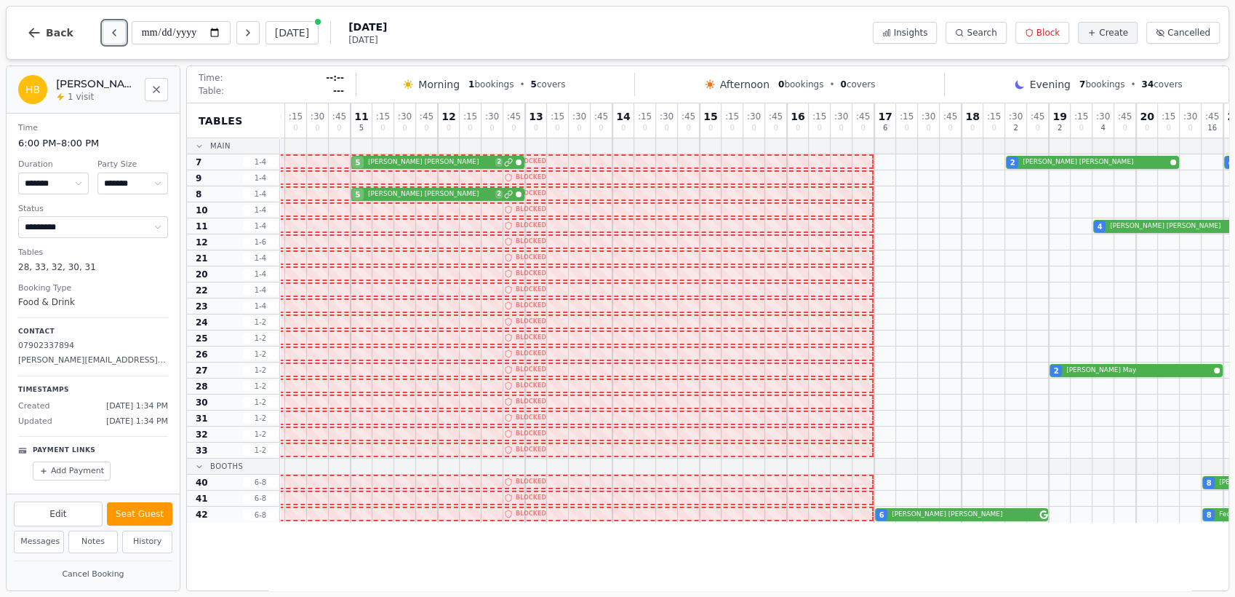
click at [108, 31] on icon "Previous day" at bounding box center [114, 33] width 12 height 12
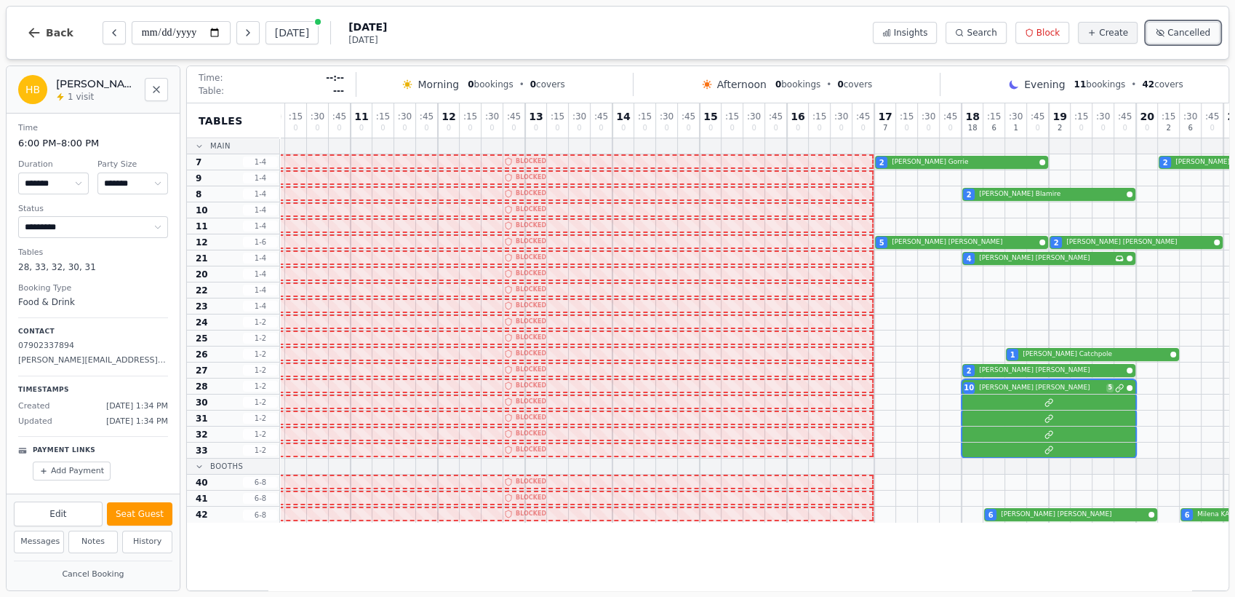
click at [1165, 31] on icon at bounding box center [1160, 32] width 9 height 9
click at [1177, 33] on span "Cancelled" at bounding box center [1189, 33] width 43 height 12
click at [103, 39] on button "Previous day" at bounding box center [114, 32] width 23 height 23
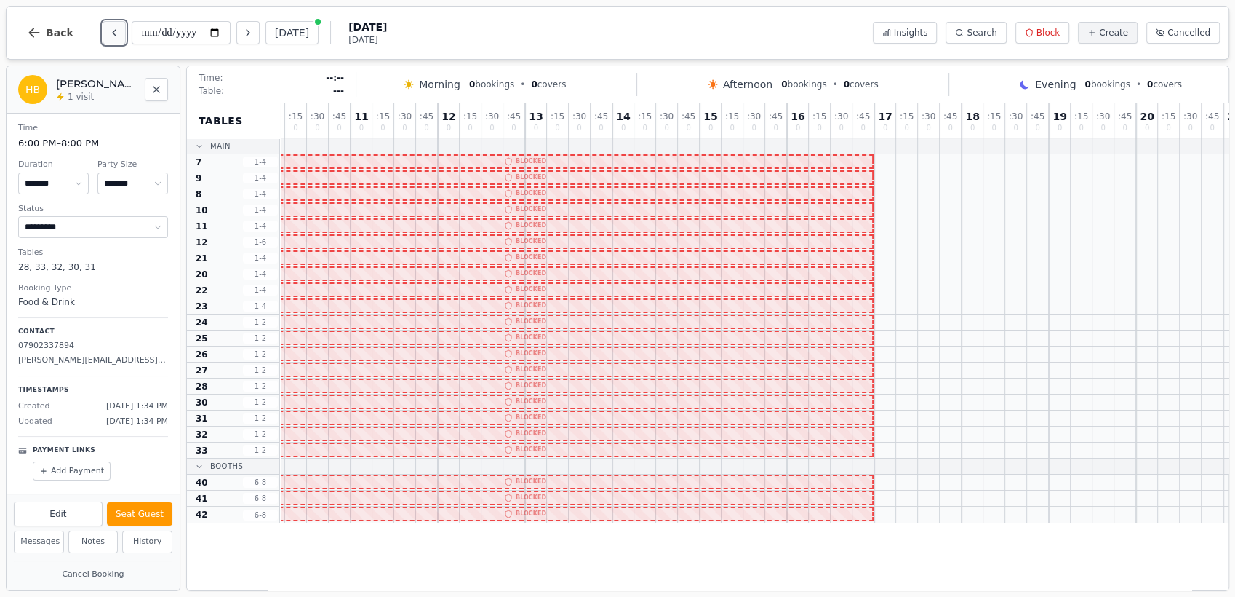
click at [103, 39] on button "Previous day" at bounding box center [114, 32] width 23 height 23
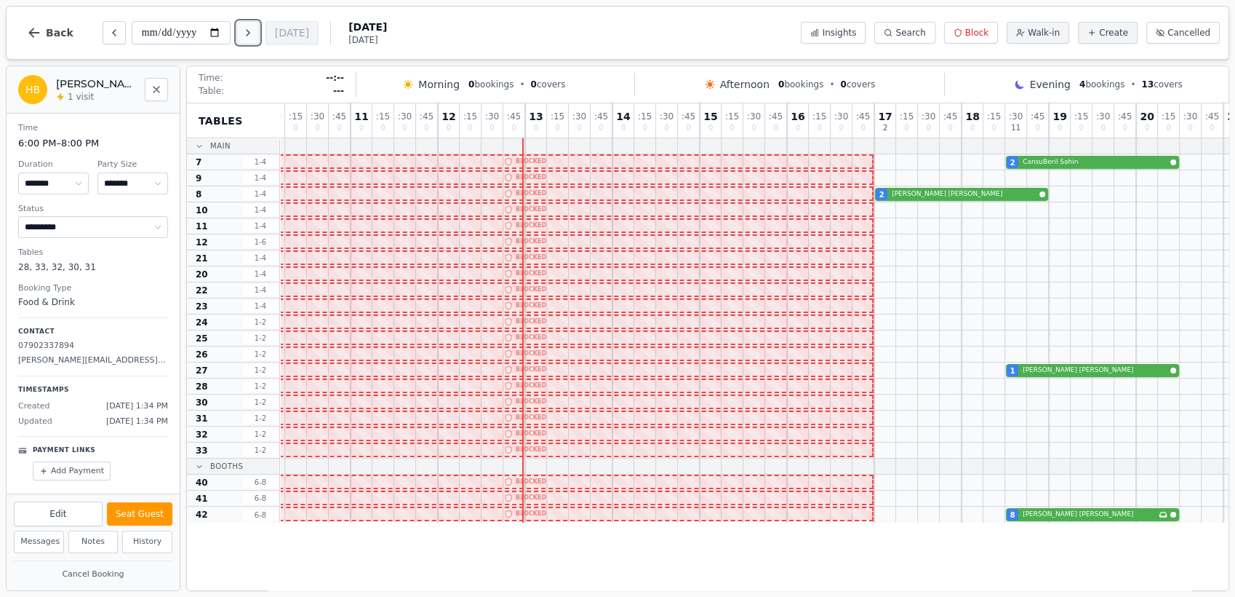
click at [245, 30] on icon "Next day" at bounding box center [248, 33] width 12 height 12
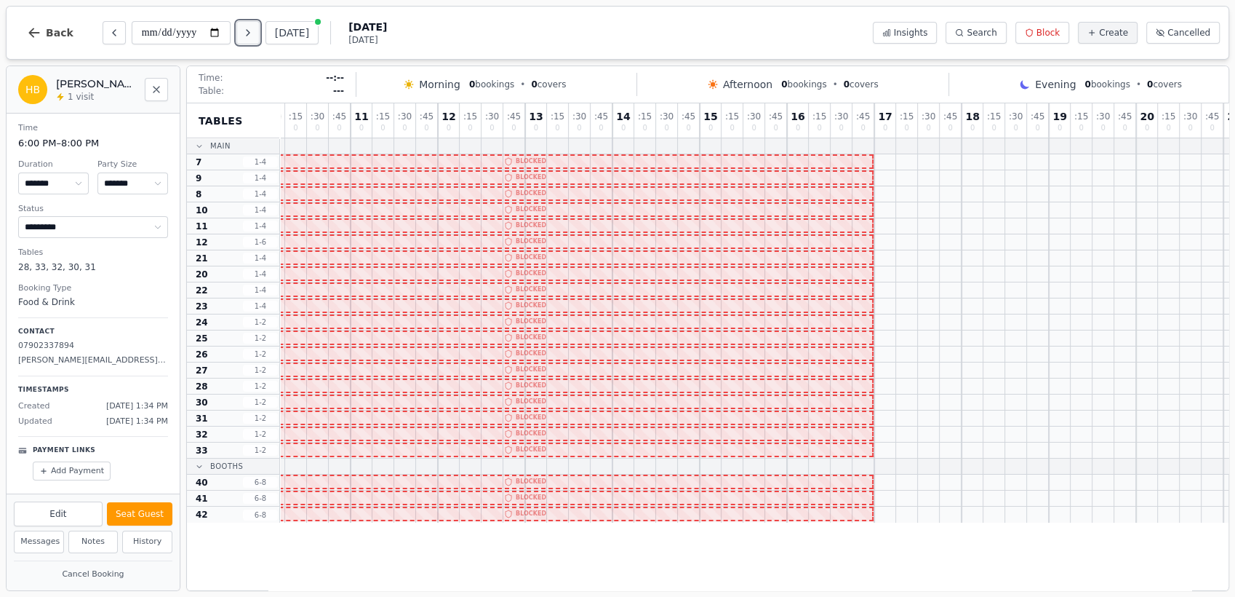
click at [245, 30] on icon "Next day" at bounding box center [248, 33] width 12 height 12
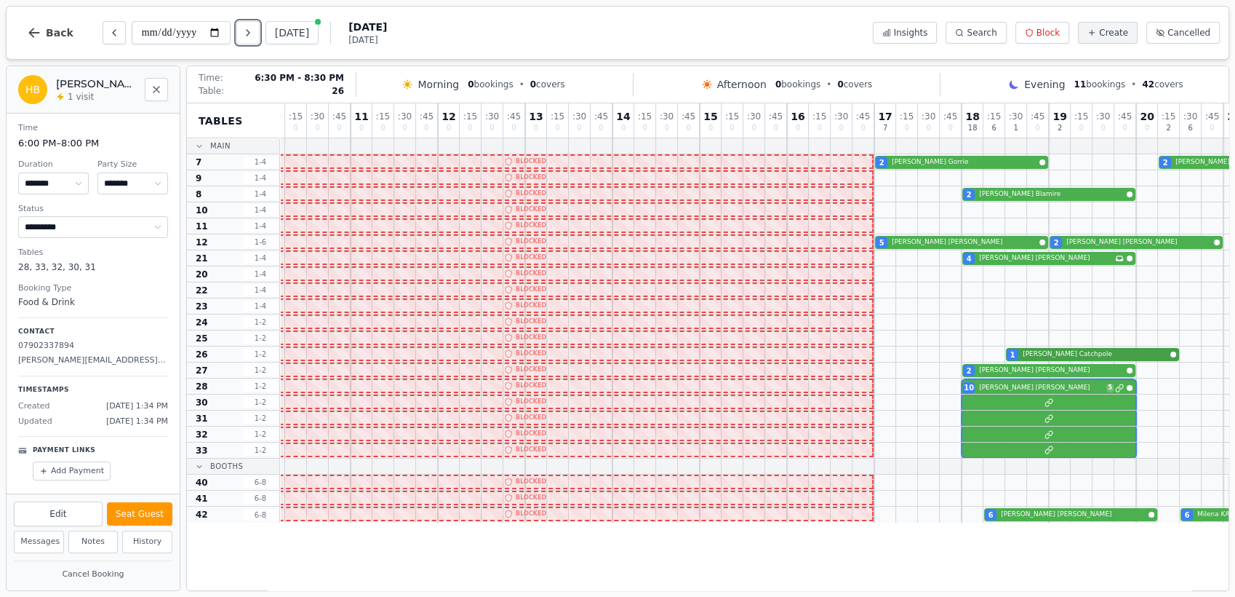
click at [1141, 356] on div "1 Helen Catchpole" at bounding box center [787, 354] width 1222 height 16
click at [957, 242] on div "5 David Kemp 2 Liz Mackenzie" at bounding box center [787, 242] width 1222 height 16
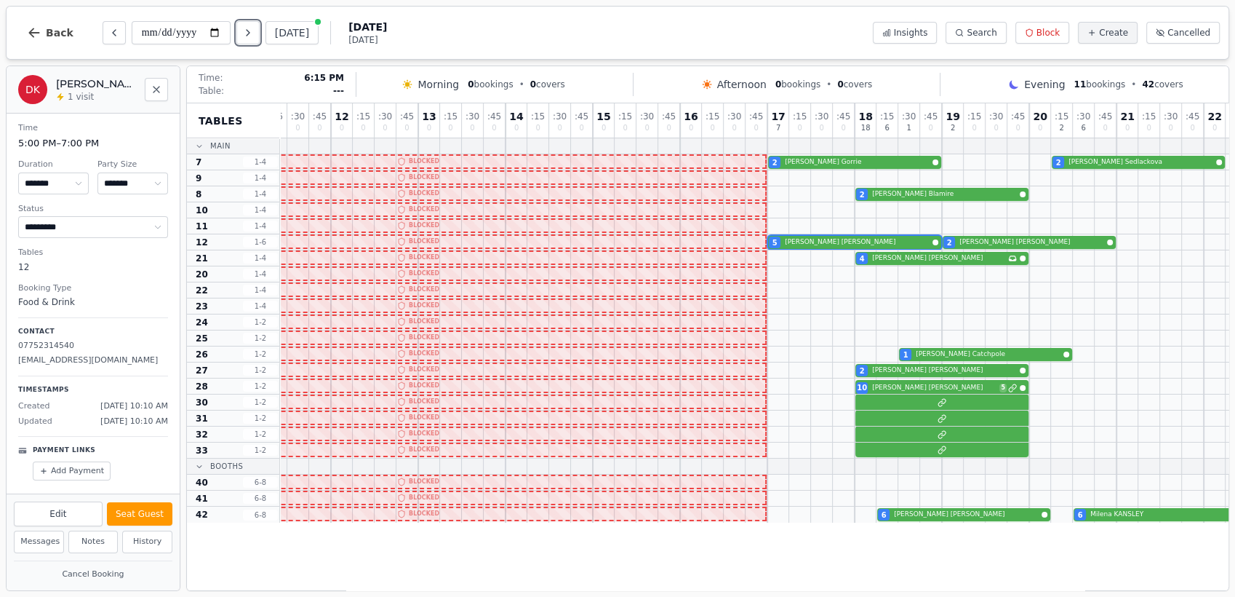
scroll to position [0, 274]
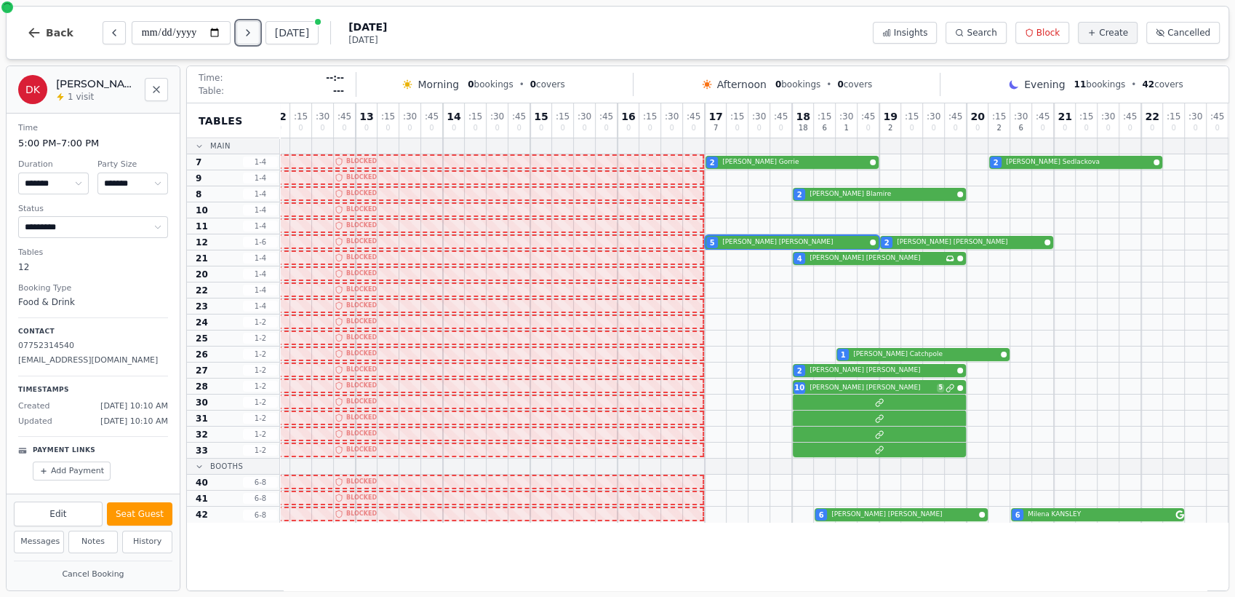
click at [251, 27] on icon "Next day" at bounding box center [248, 33] width 12 height 12
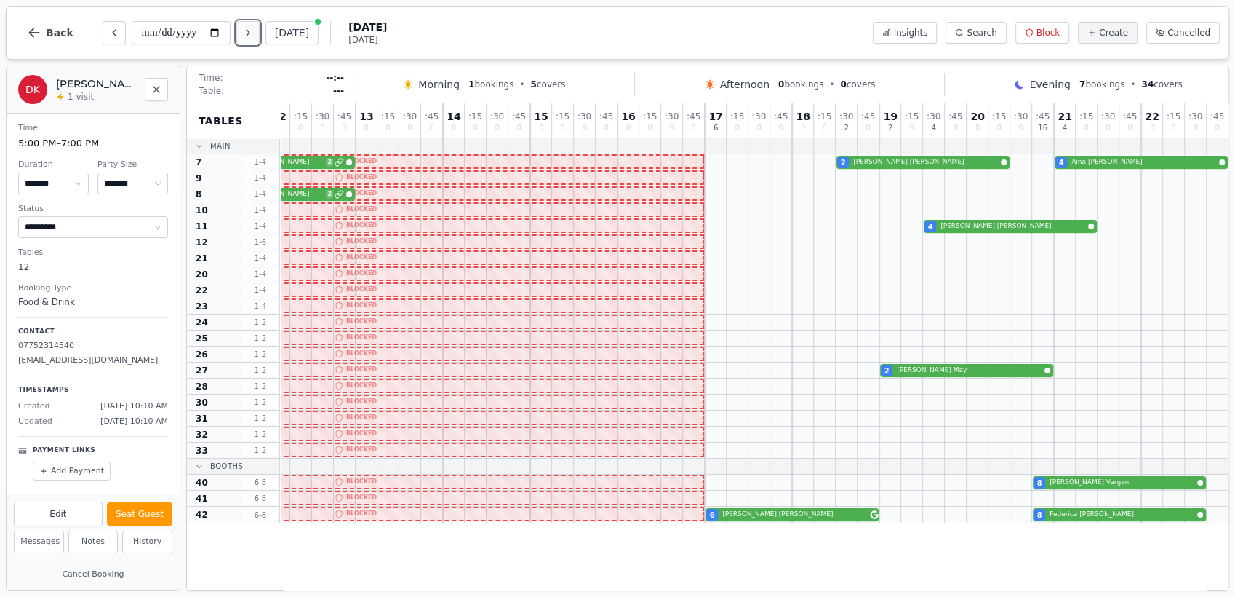
click at [247, 32] on icon "Next day" at bounding box center [248, 33] width 12 height 12
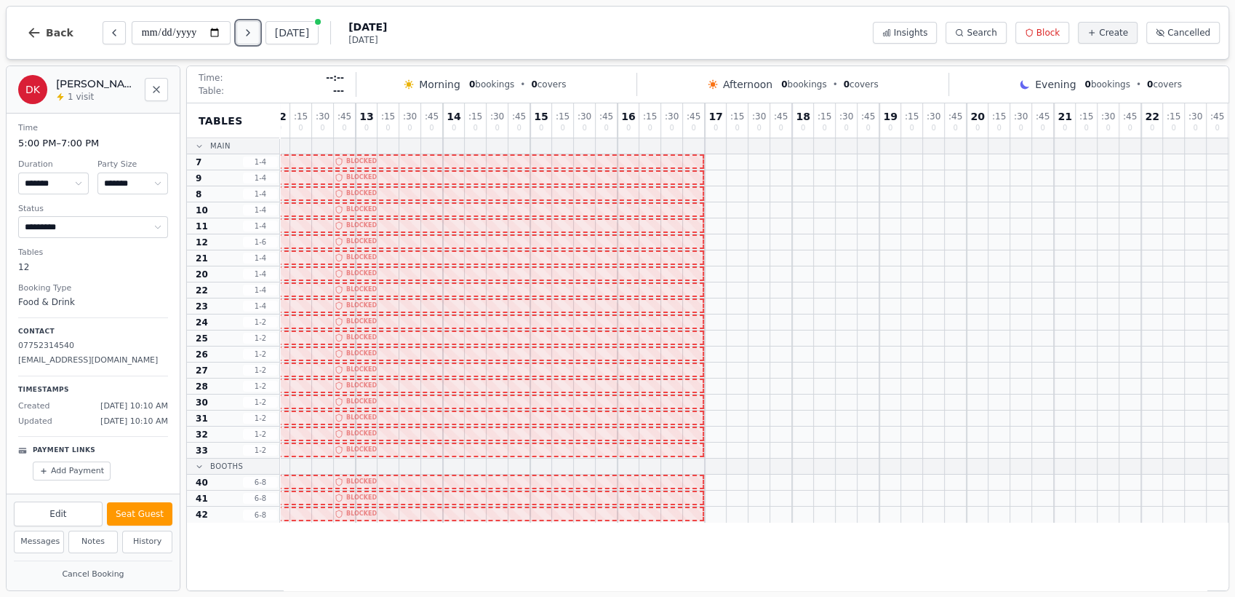
click at [247, 32] on icon "Next day" at bounding box center [248, 33] width 12 height 12
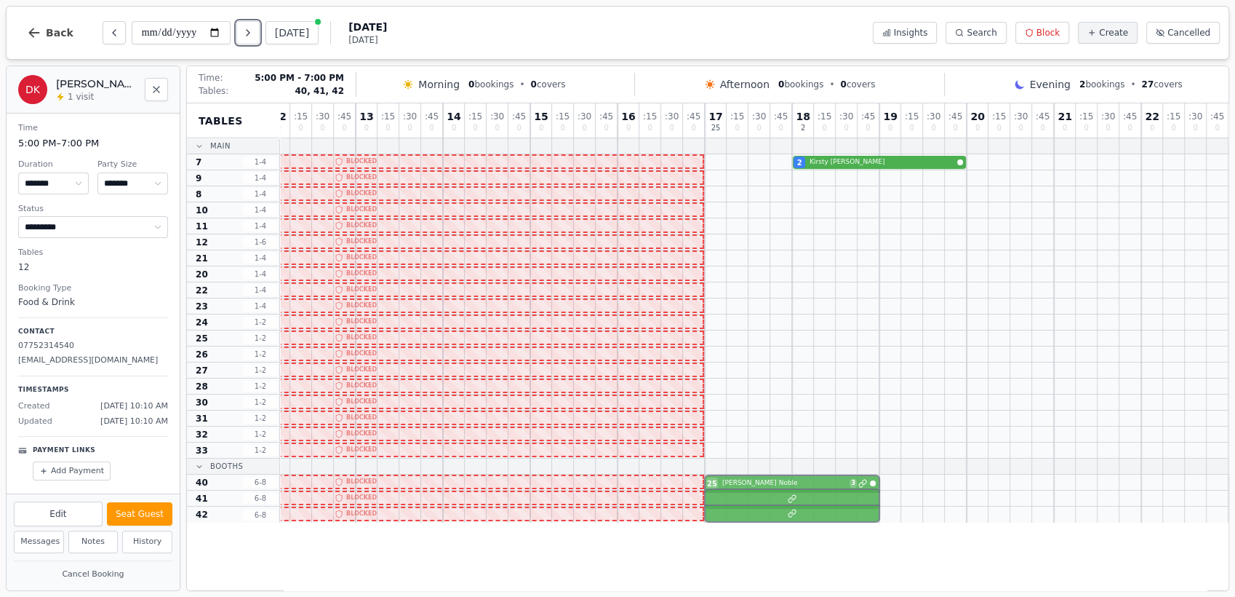
click at [775, 480] on div "25 Phillip Noble 3" at bounding box center [618, 482] width 1222 height 16
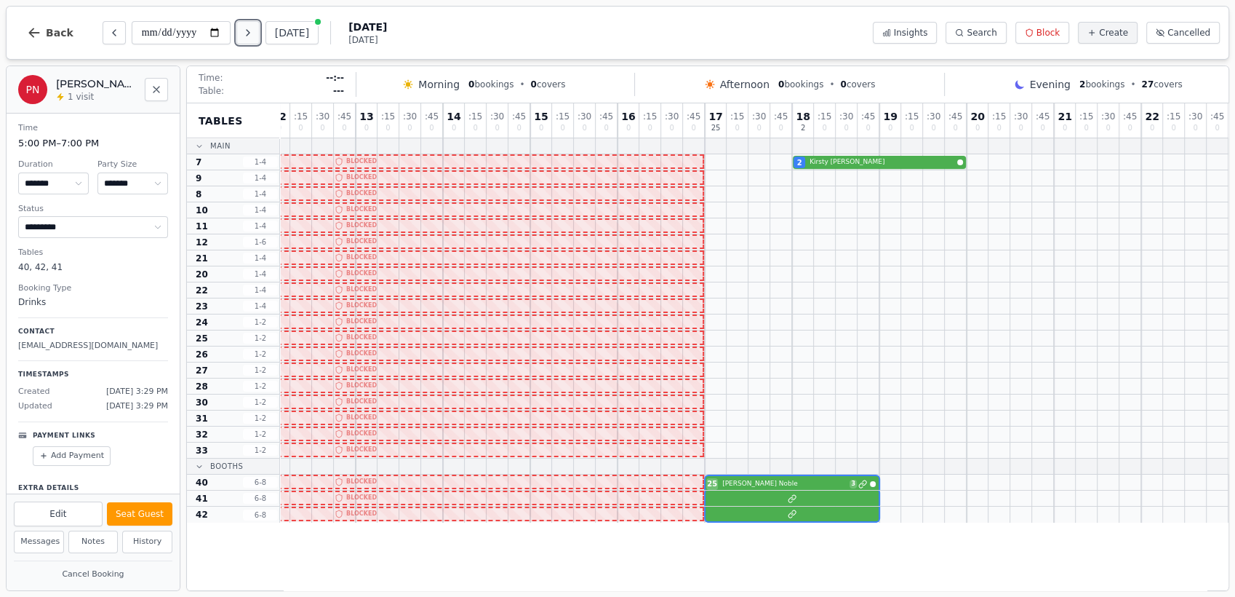
click at [247, 31] on icon "Next day" at bounding box center [248, 33] width 12 height 12
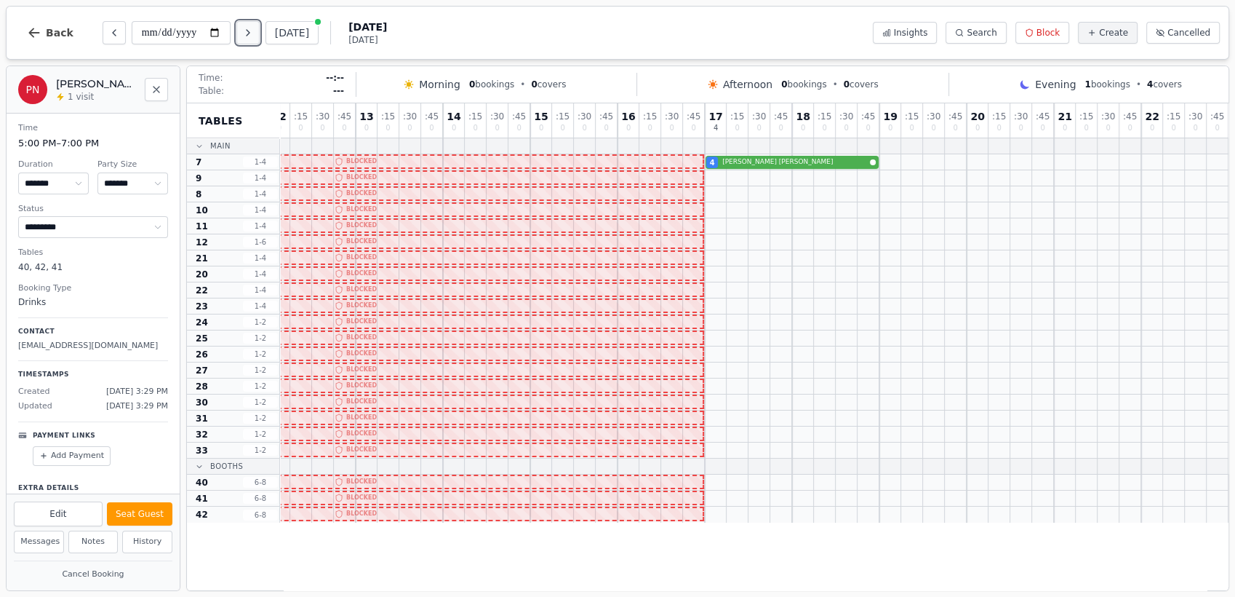
click at [247, 31] on icon "Next day" at bounding box center [248, 33] width 12 height 12
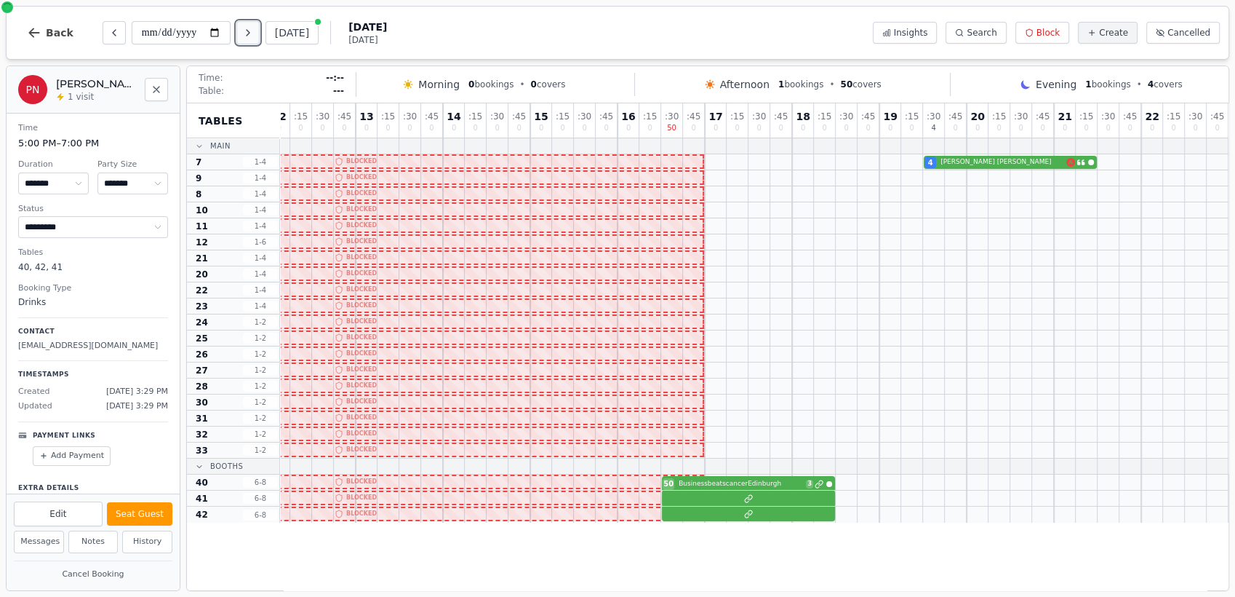
click at [246, 34] on icon "Next day" at bounding box center [248, 33] width 12 height 12
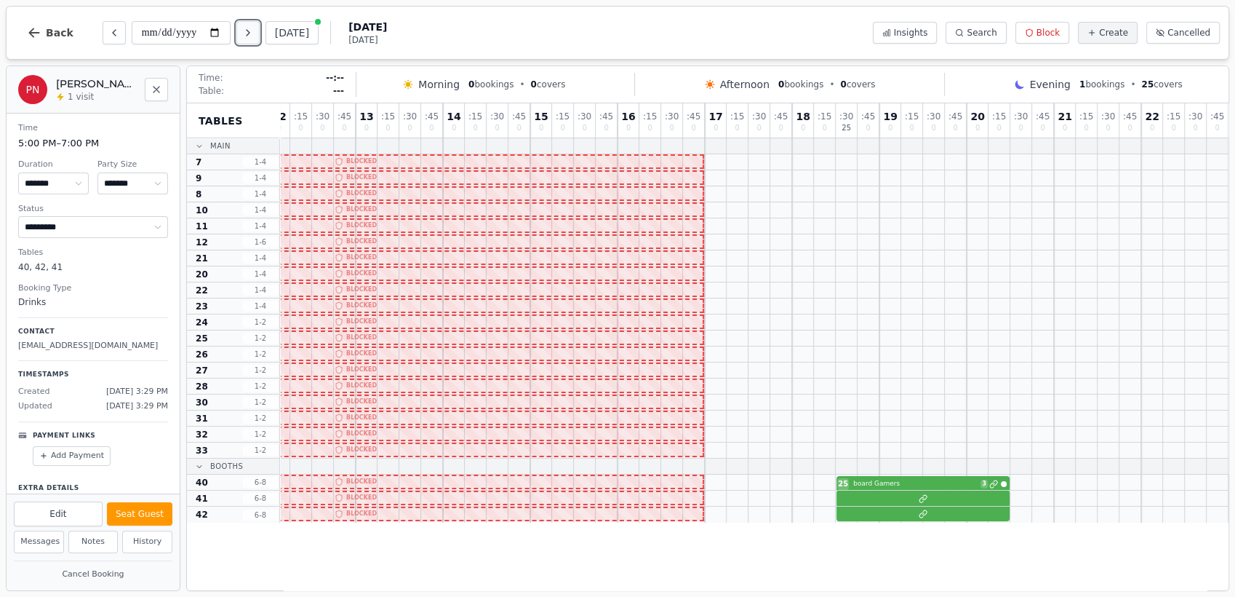
click at [249, 33] on icon "Next day" at bounding box center [248, 33] width 12 height 12
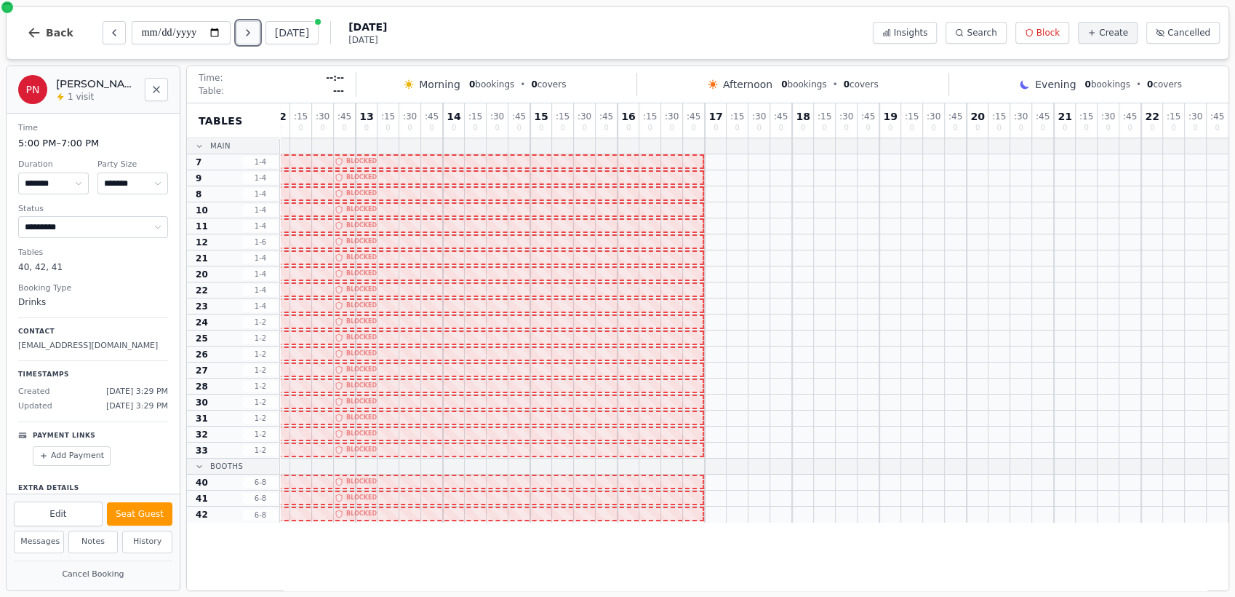
click at [249, 33] on icon "Next day" at bounding box center [248, 33] width 12 height 12
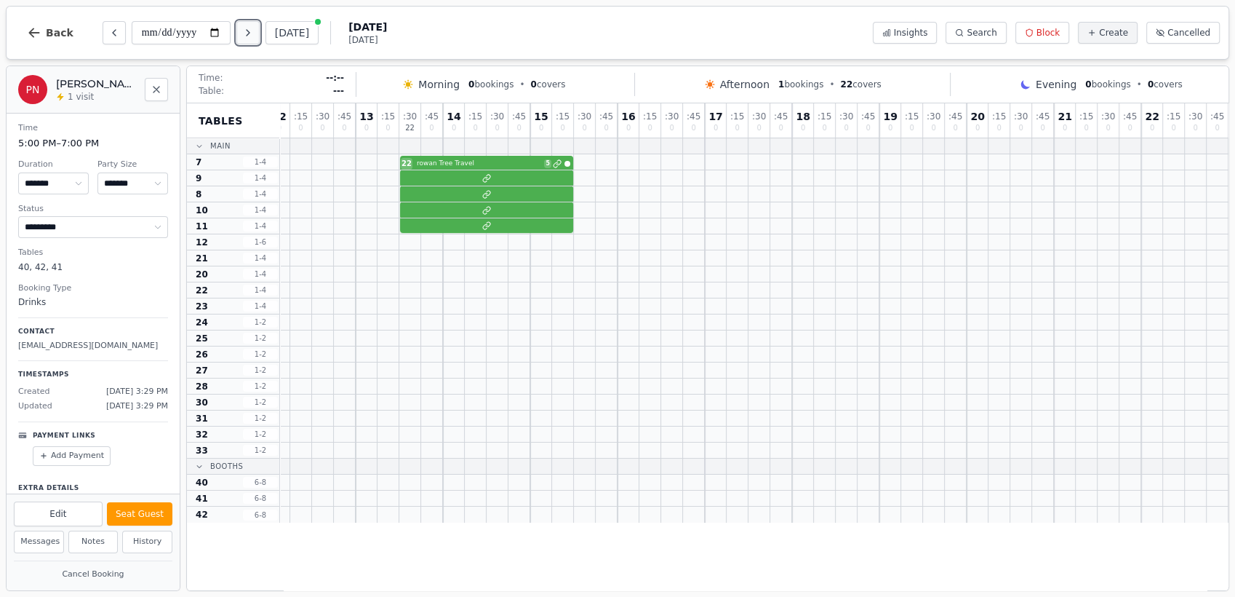
click at [244, 32] on icon "Next day" at bounding box center [248, 33] width 12 height 12
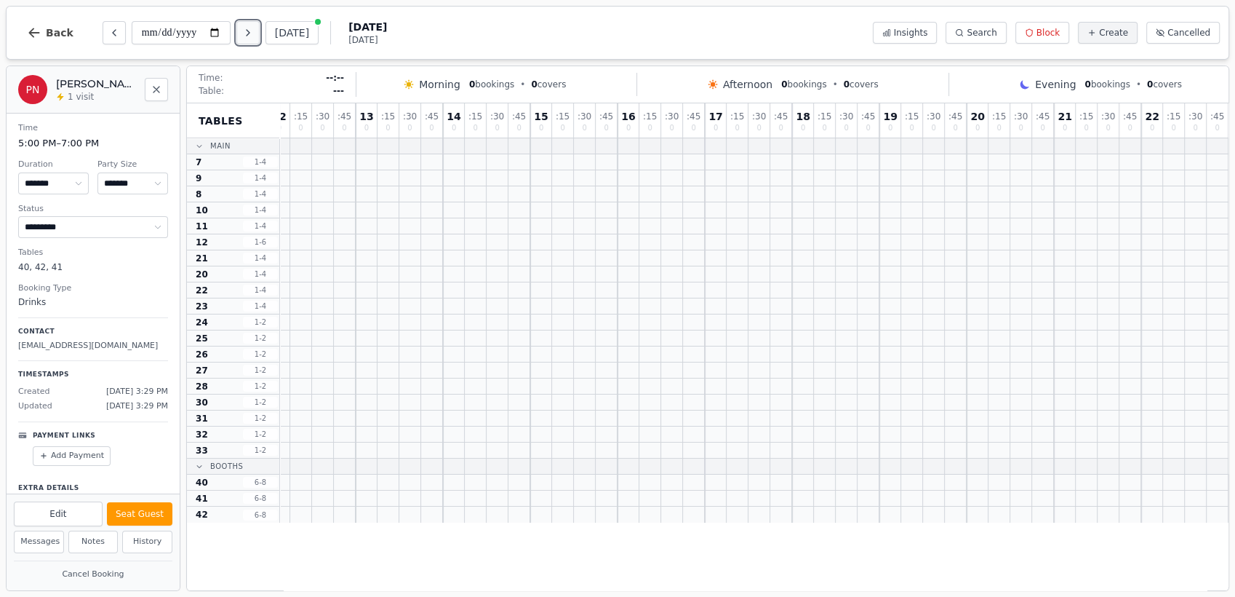
click at [244, 32] on icon "Next day" at bounding box center [248, 33] width 12 height 12
click at [244, 33] on icon "Next day" at bounding box center [248, 33] width 12 height 12
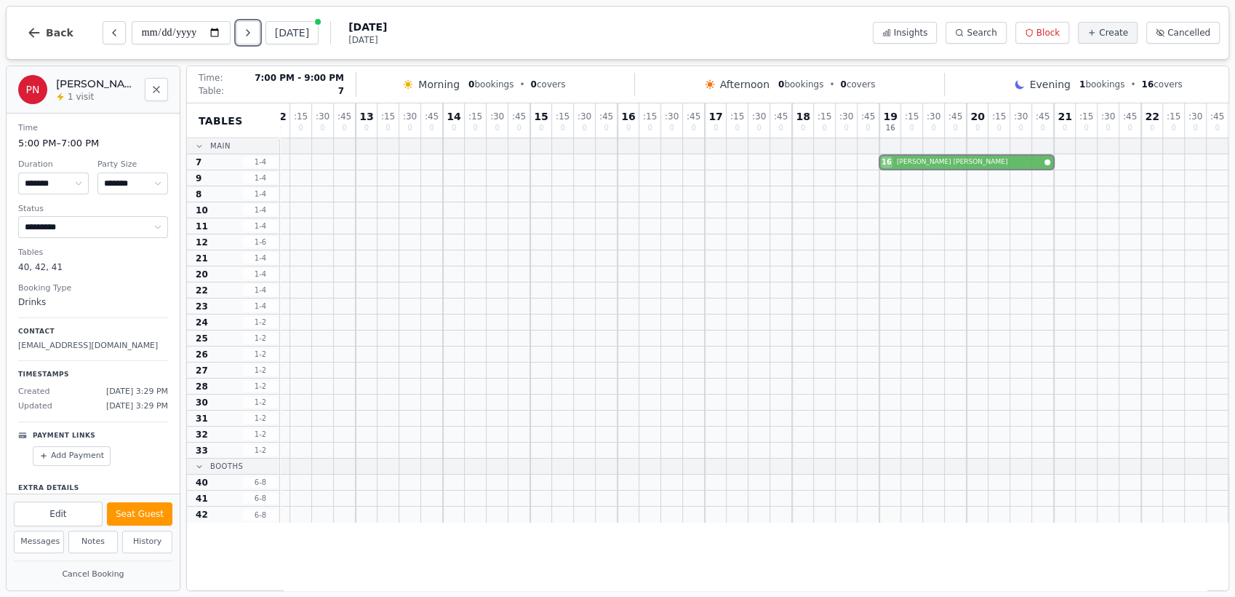
click at [932, 162] on div "16 Ken Gillespie" at bounding box center [618, 162] width 1222 height 16
click at [252, 36] on icon "Next day" at bounding box center [248, 33] width 12 height 12
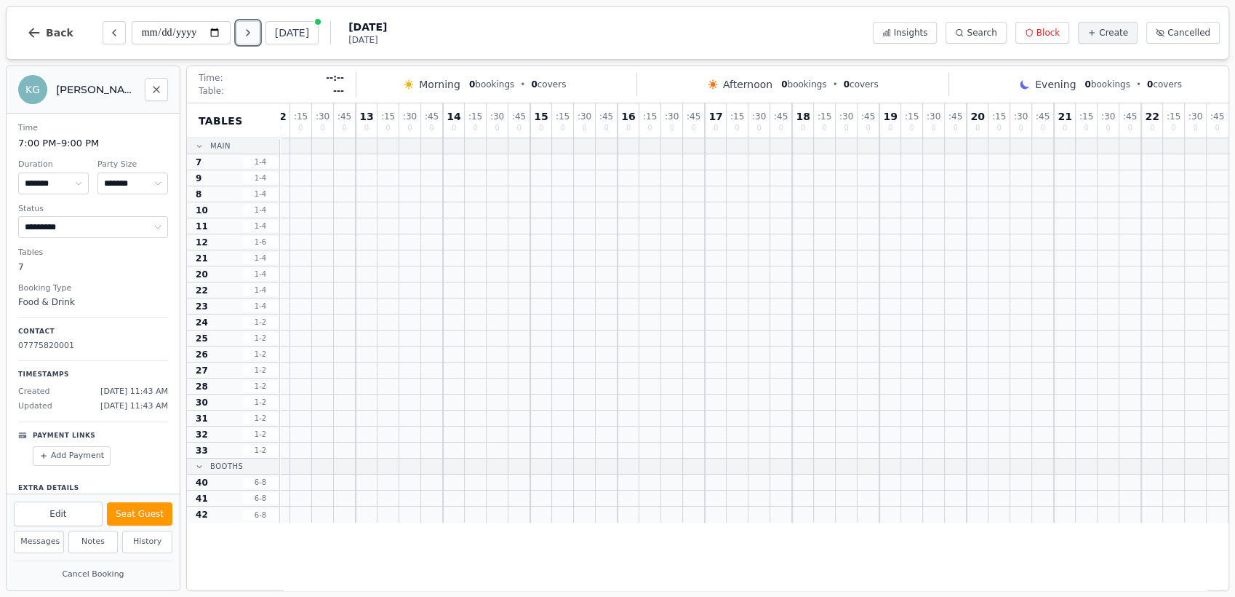
click at [252, 36] on icon "Next day" at bounding box center [248, 33] width 12 height 12
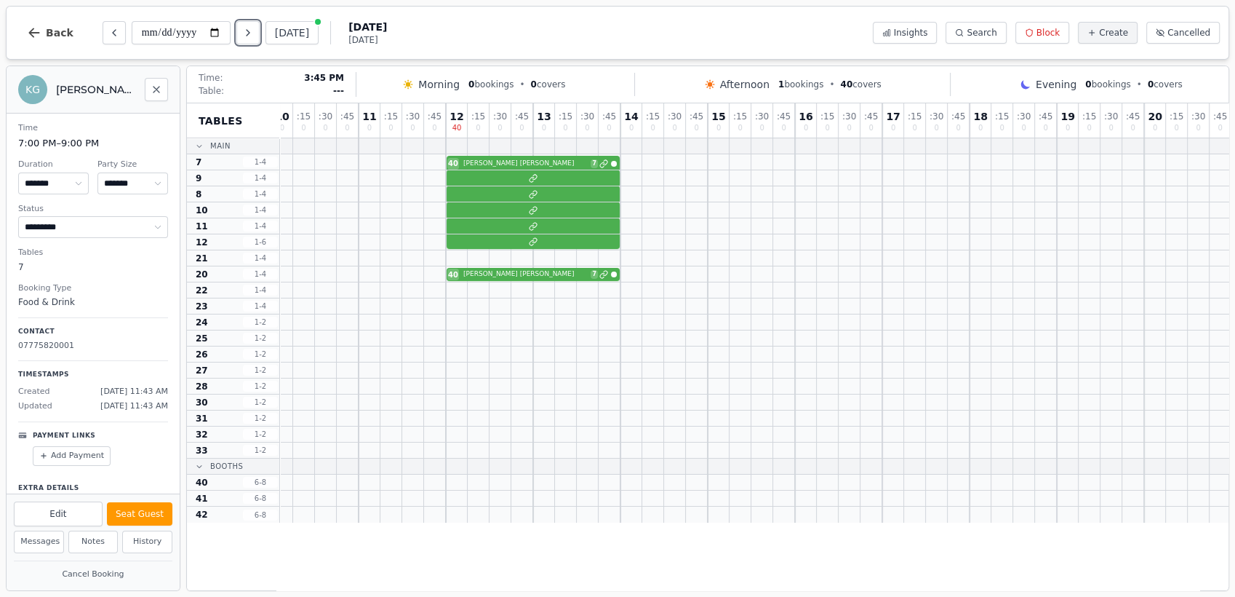
scroll to position [0, 92]
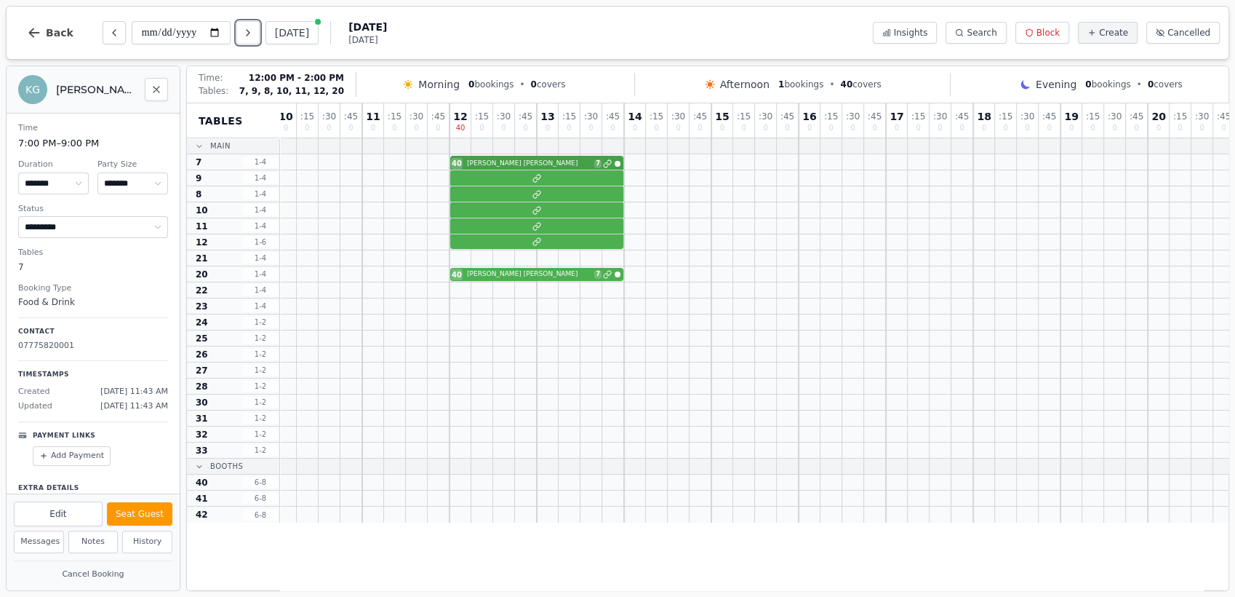
click at [503, 164] on div "40 Stephen Boyd 7" at bounding box center [799, 162] width 1222 height 16
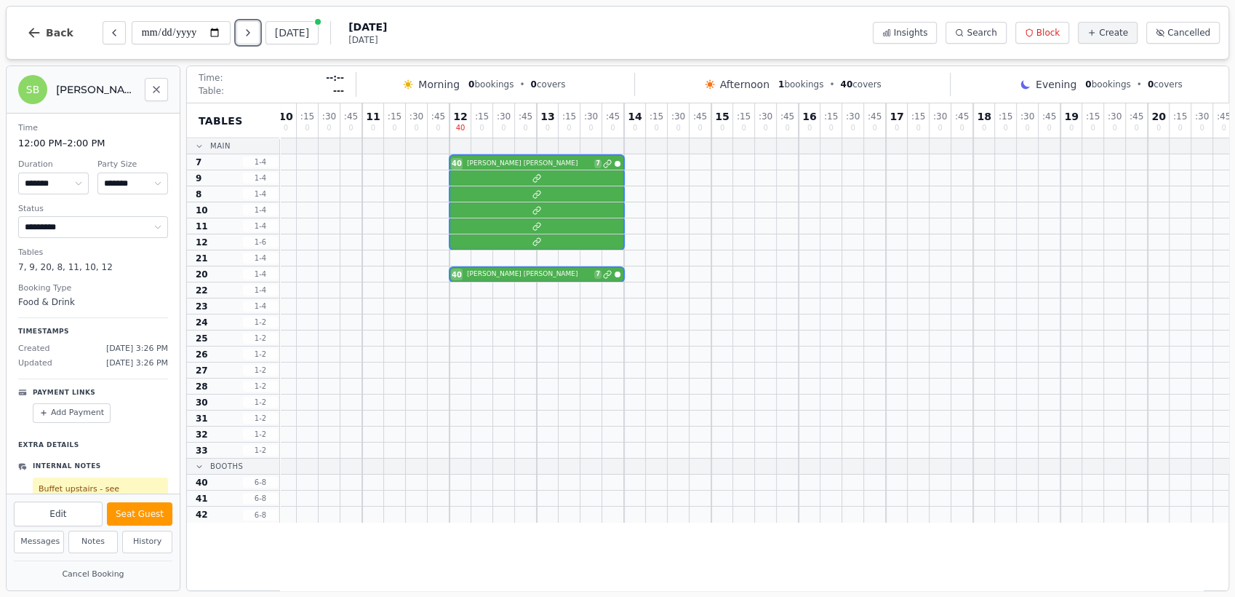
scroll to position [26, 0]
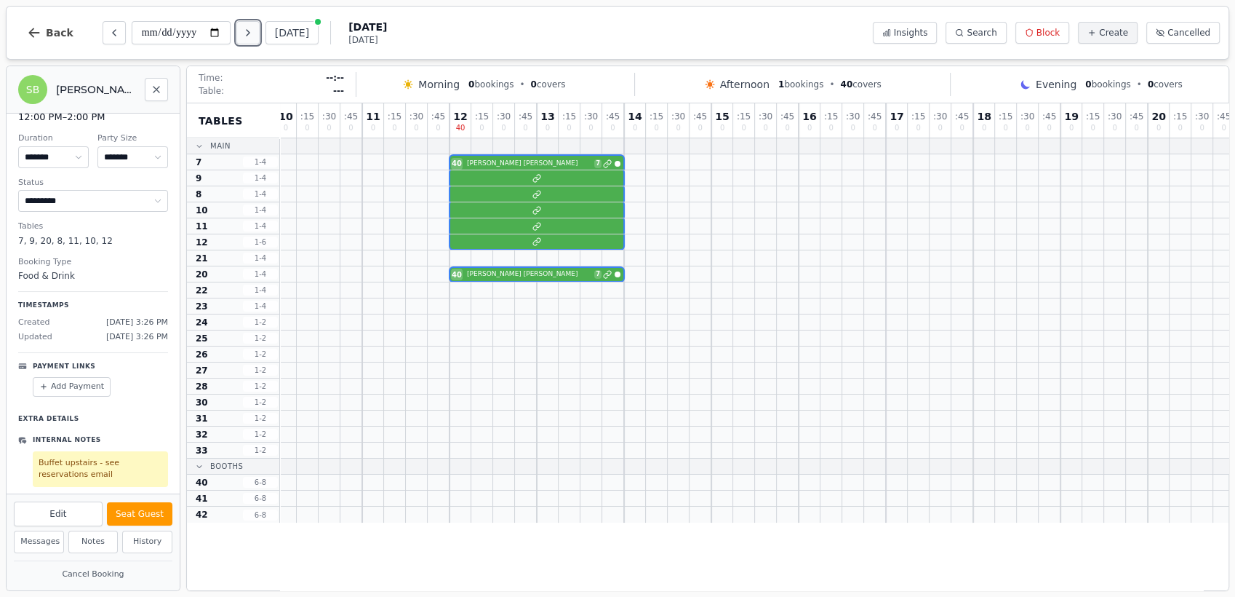
click at [250, 27] on icon "Next day" at bounding box center [248, 33] width 12 height 12
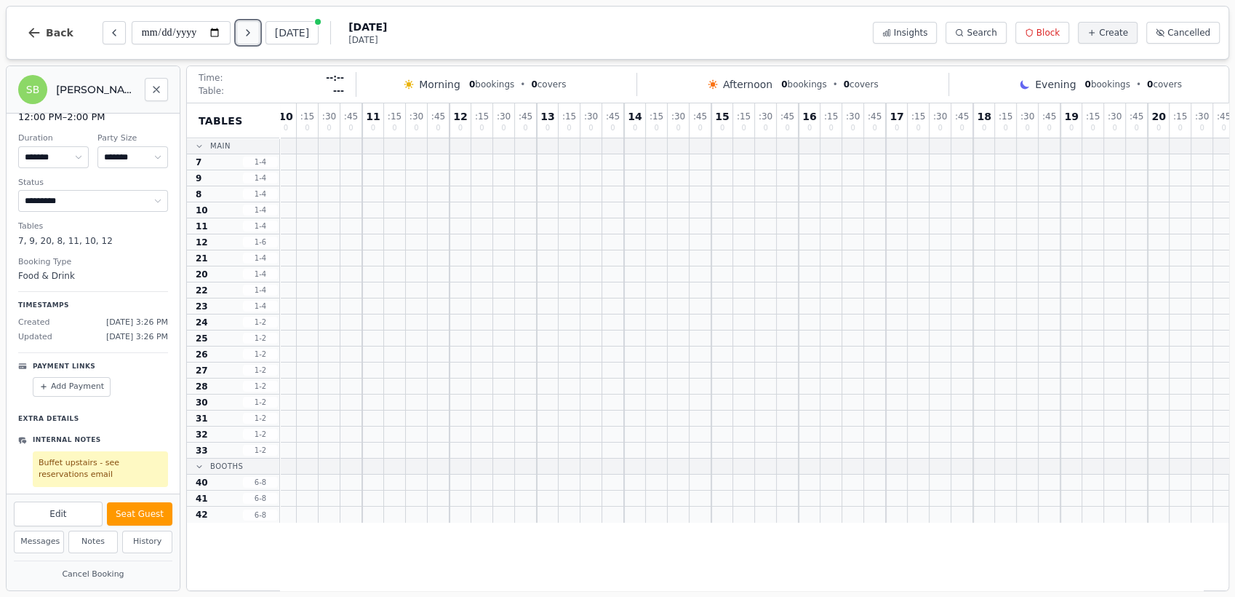
click at [250, 27] on icon "Next day" at bounding box center [248, 33] width 12 height 12
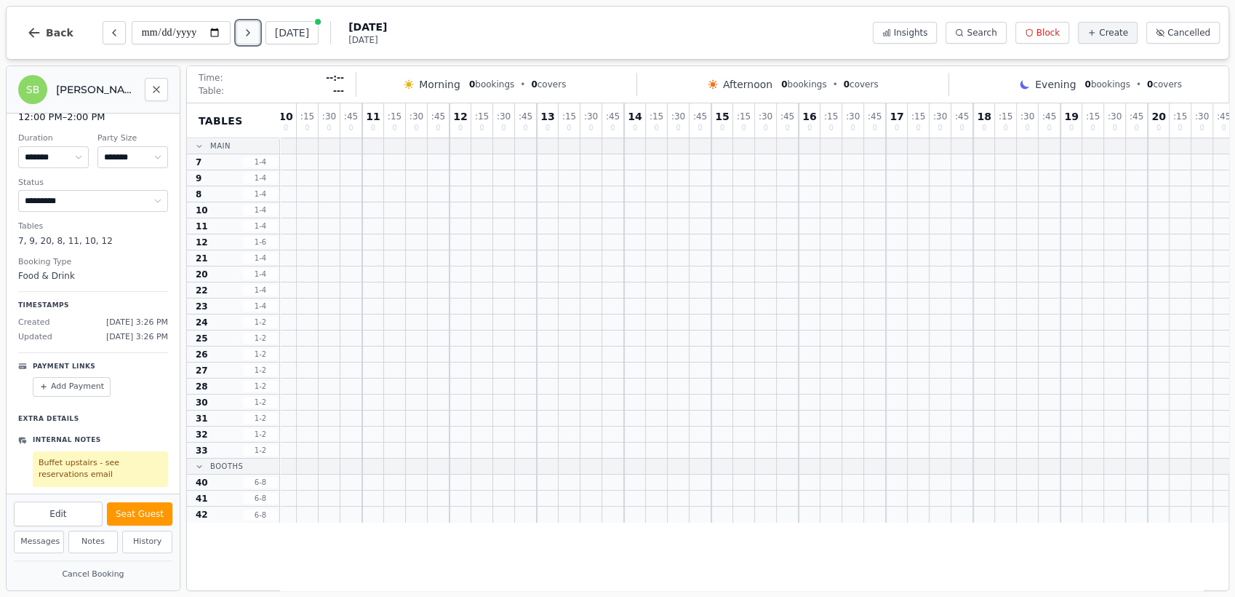
click at [250, 27] on icon "Next day" at bounding box center [248, 33] width 12 height 12
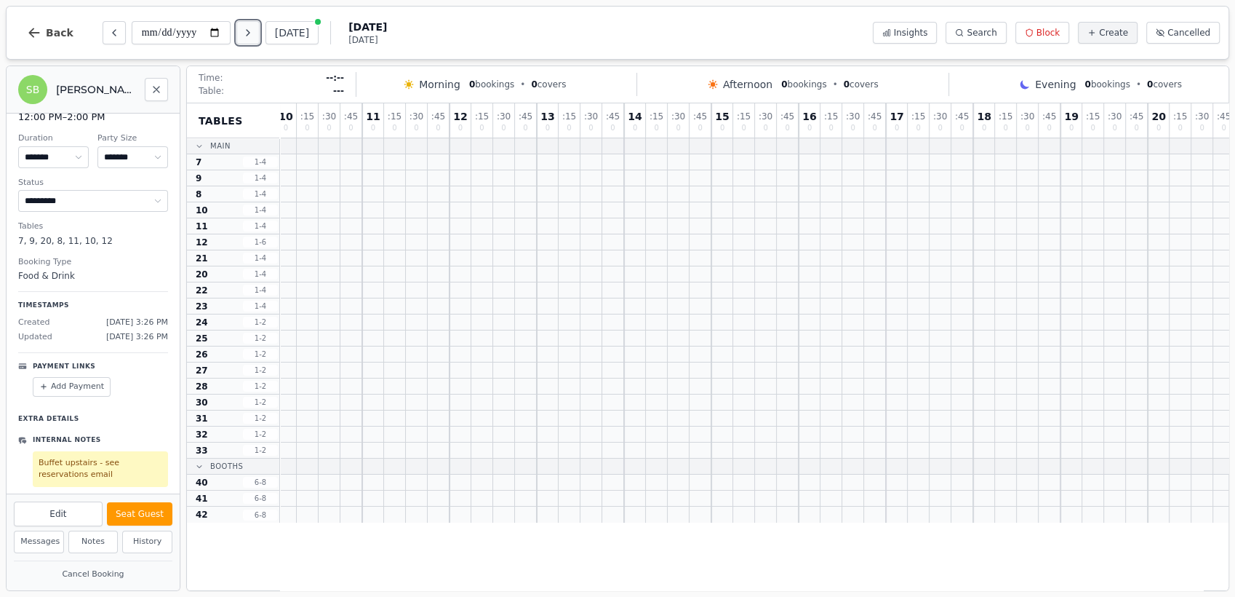
click at [250, 27] on icon "Next day" at bounding box center [248, 33] width 12 height 12
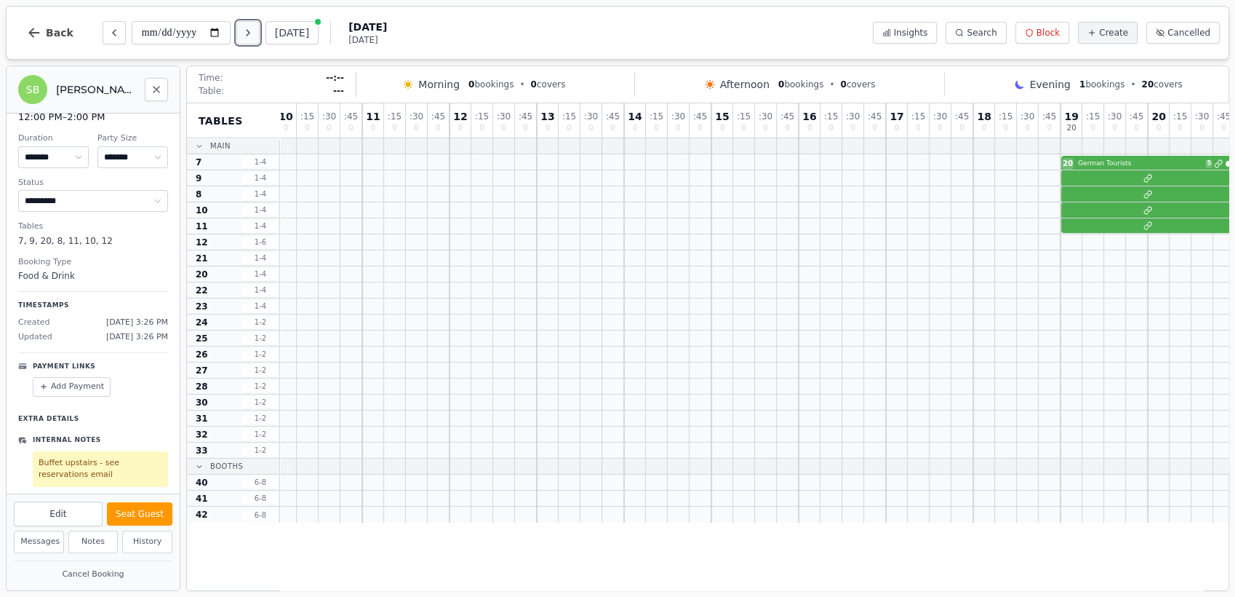
click at [250, 33] on icon "Next day" at bounding box center [248, 33] width 3 height 6
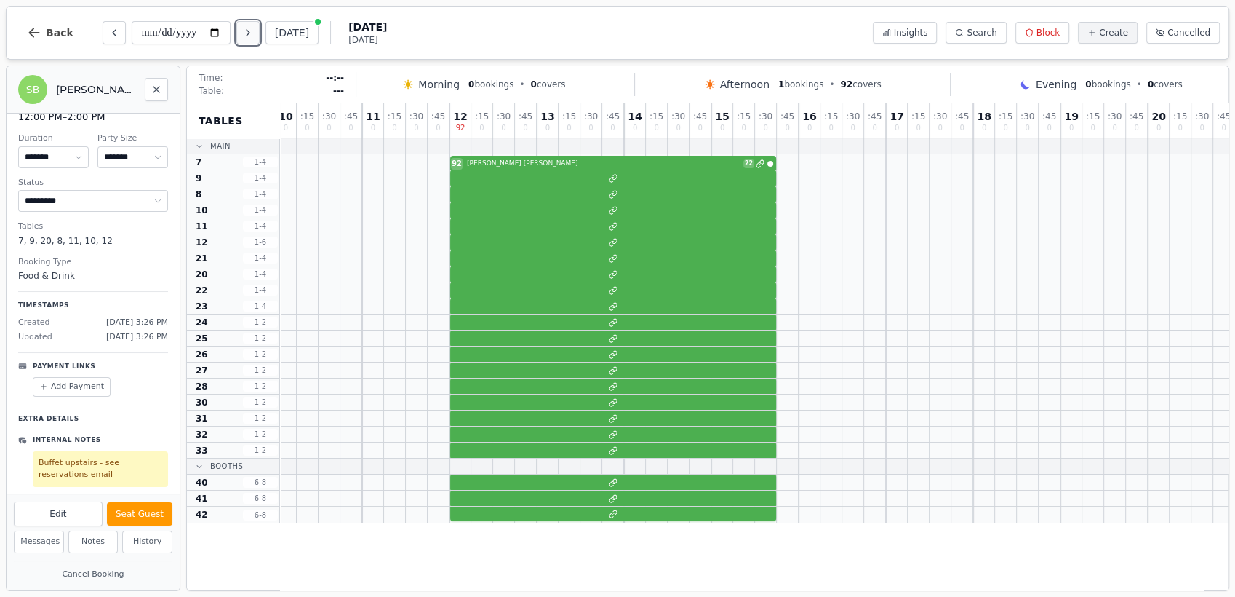
click at [248, 36] on icon "Next day" at bounding box center [248, 33] width 3 height 6
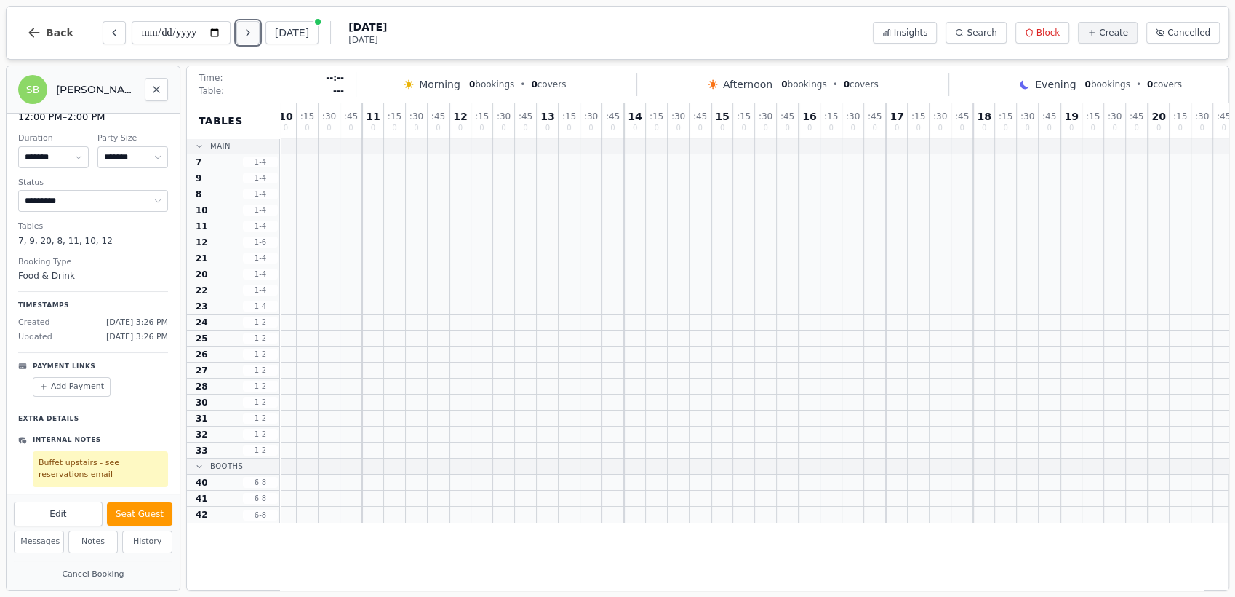
click at [248, 36] on icon "Next day" at bounding box center [248, 33] width 3 height 6
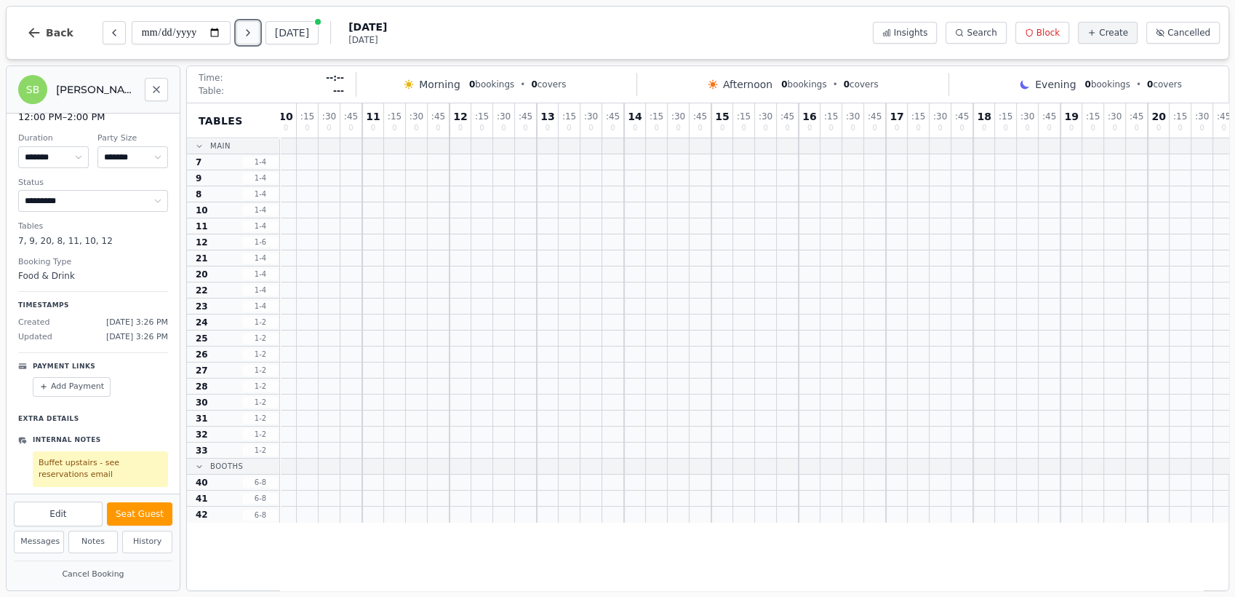
click at [248, 36] on icon "Next day" at bounding box center [248, 33] width 3 height 6
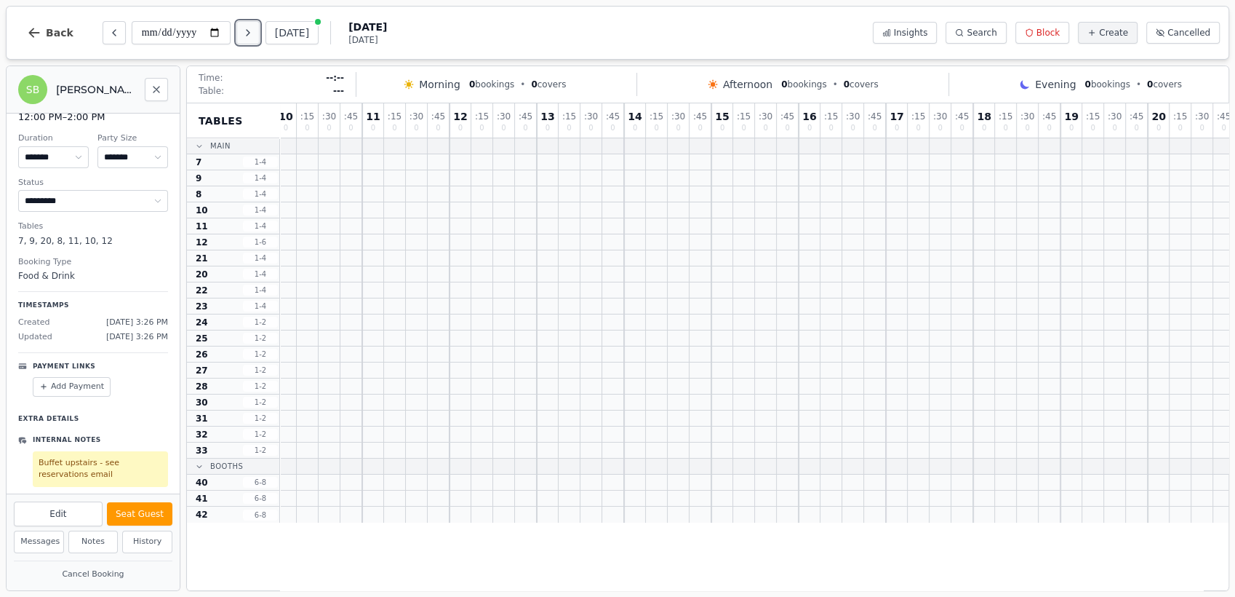
click at [248, 36] on icon "Next day" at bounding box center [248, 33] width 3 height 6
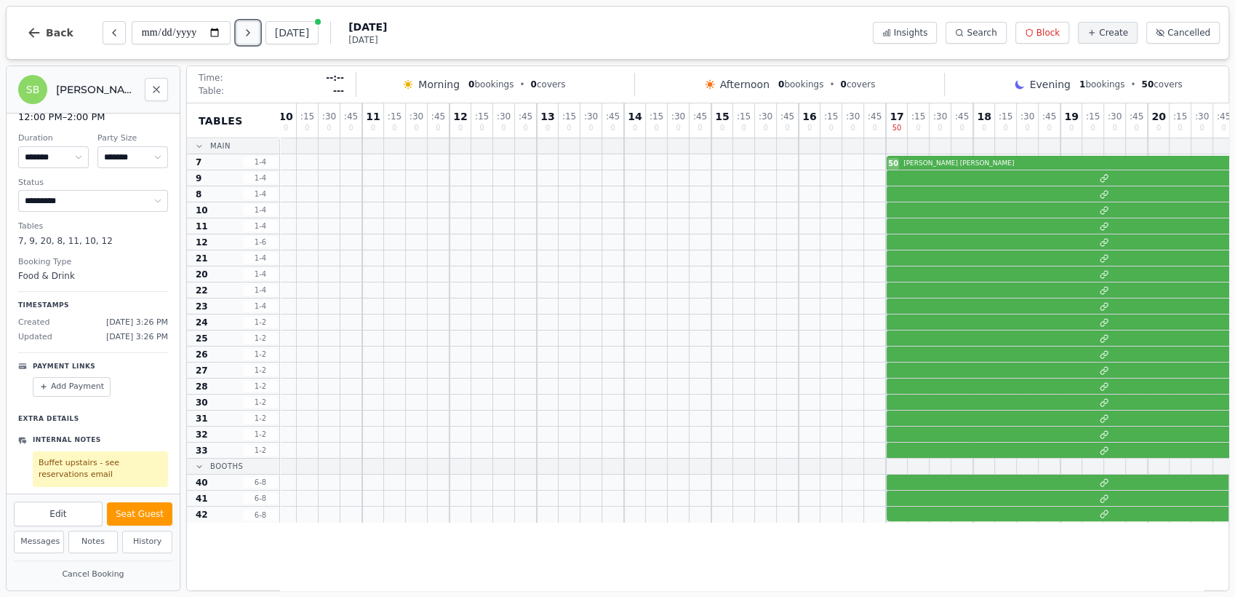
click at [253, 36] on icon "Next day" at bounding box center [248, 33] width 12 height 12
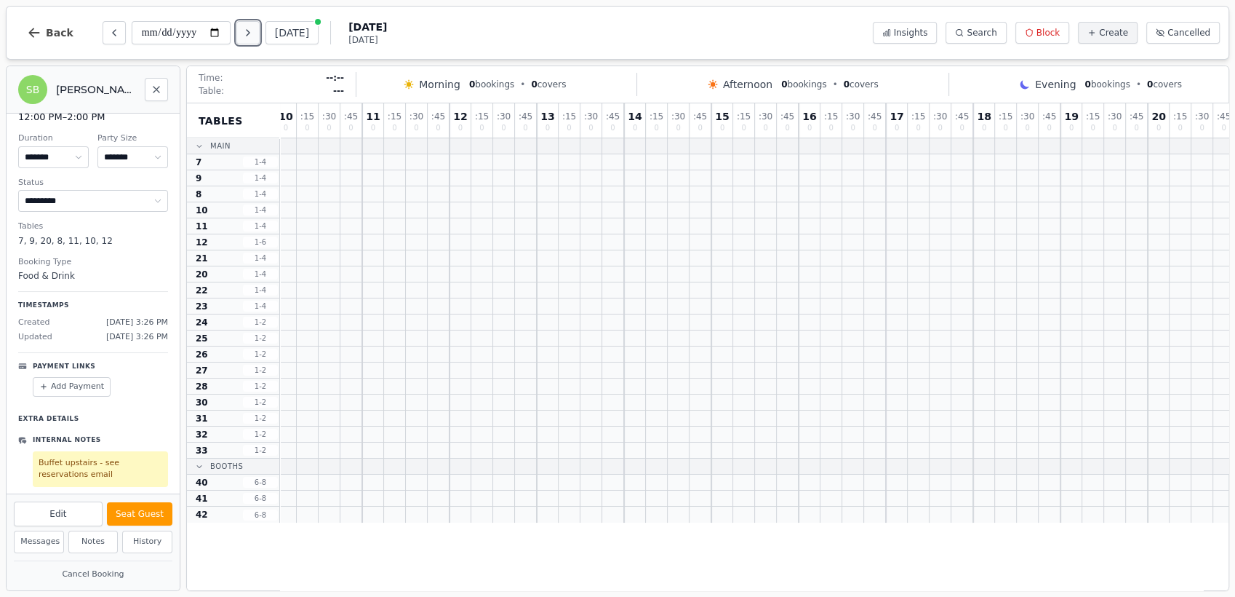
click at [247, 38] on icon "Next day" at bounding box center [248, 33] width 12 height 12
click at [215, 33] on input "**********" at bounding box center [181, 32] width 99 height 23
type input "**********"
